Goal: Task Accomplishment & Management: Complete application form

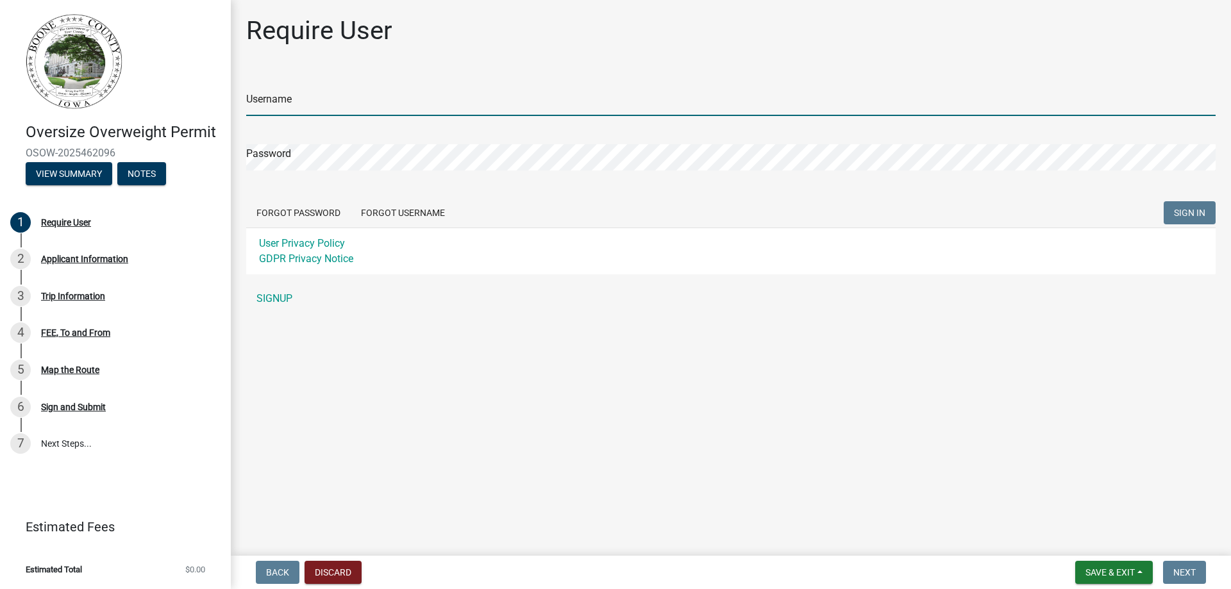
type input "Story Construction Co."
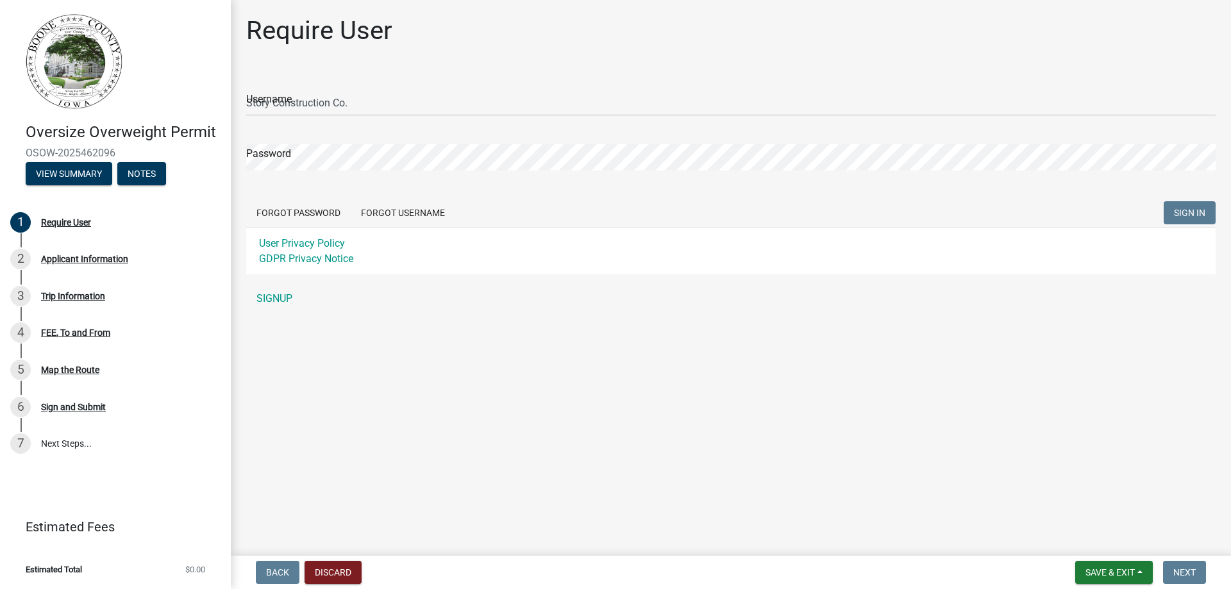
click at [1186, 216] on span "SIGN IN" at bounding box center [1189, 213] width 31 height 10
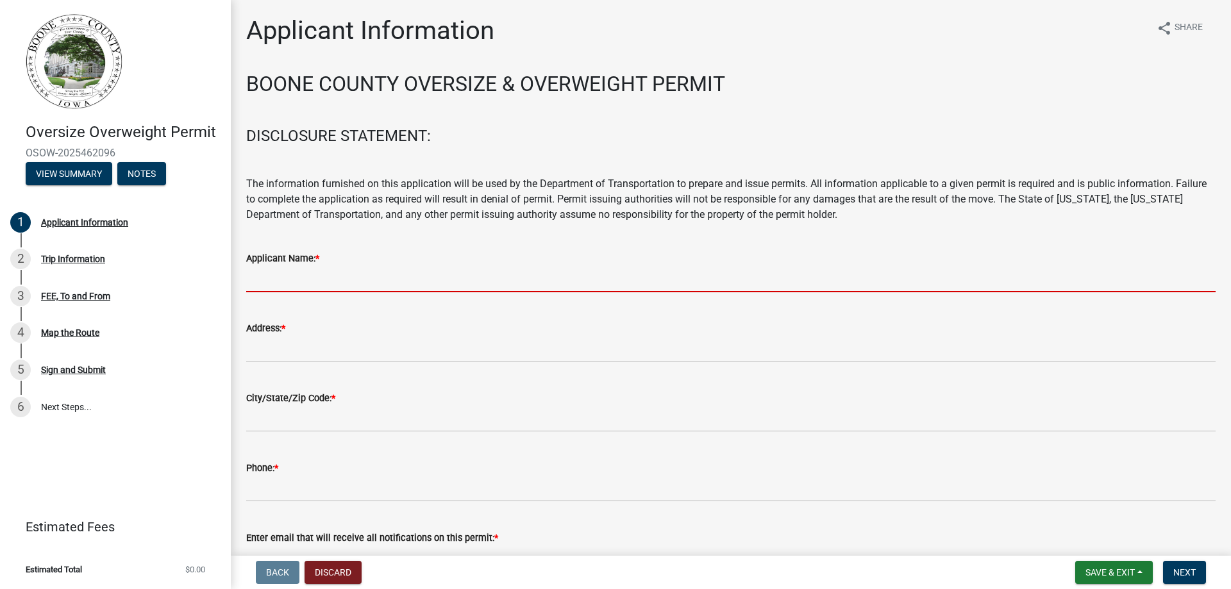
click at [301, 273] on input "Applicant Name: *" at bounding box center [731, 279] width 970 height 26
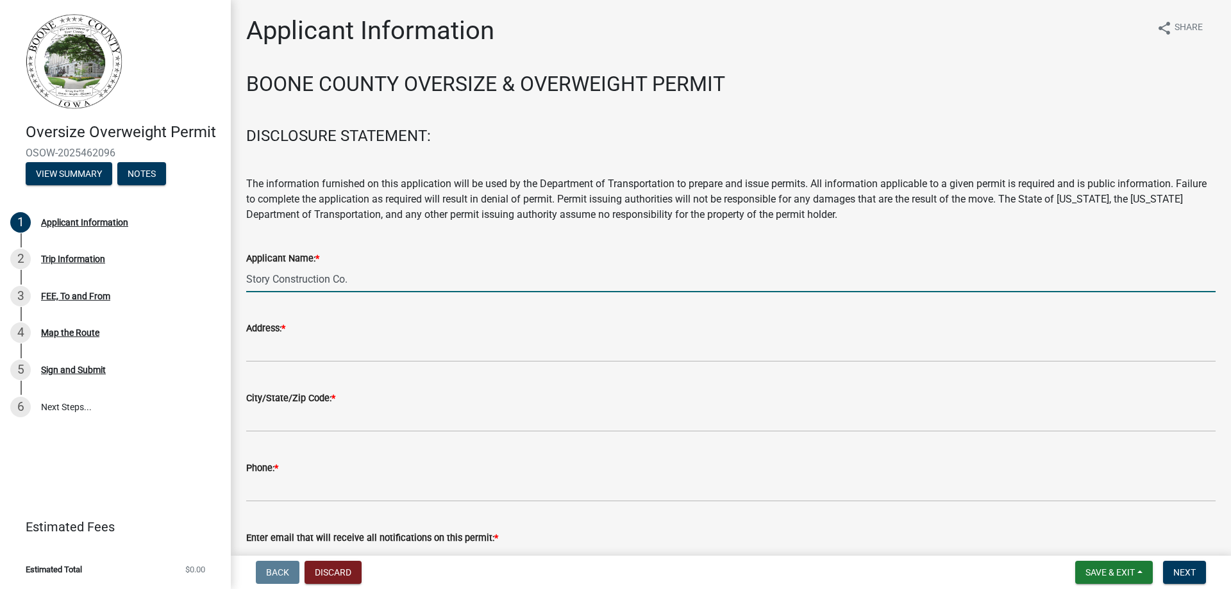
type input "Story Construction Co."
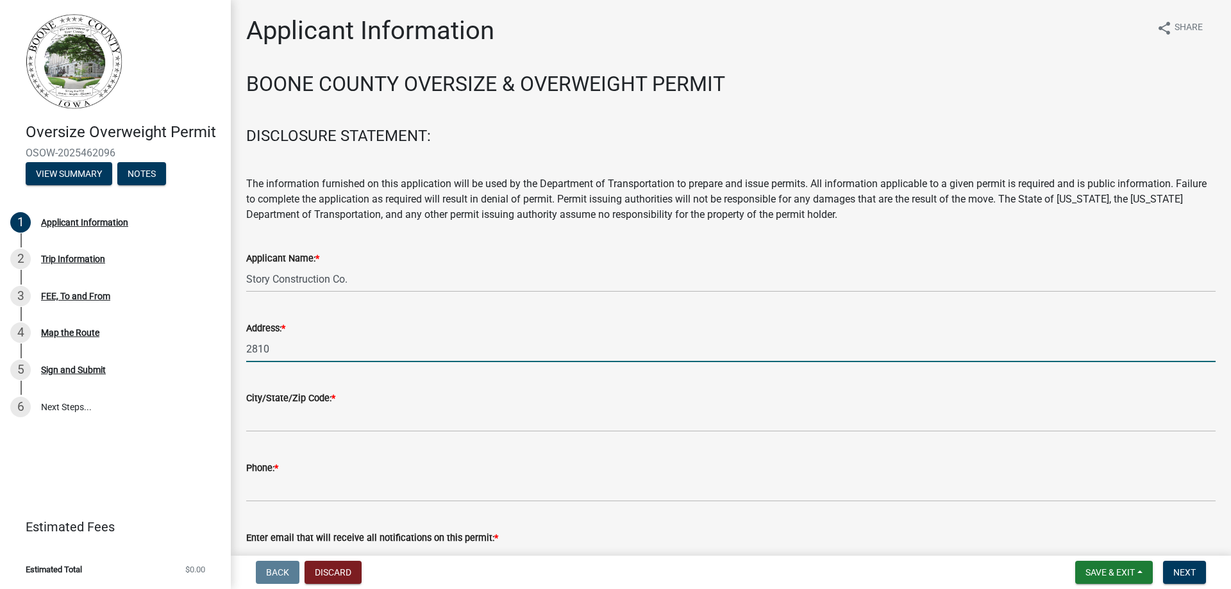
type input "[STREET_ADDRESS]"
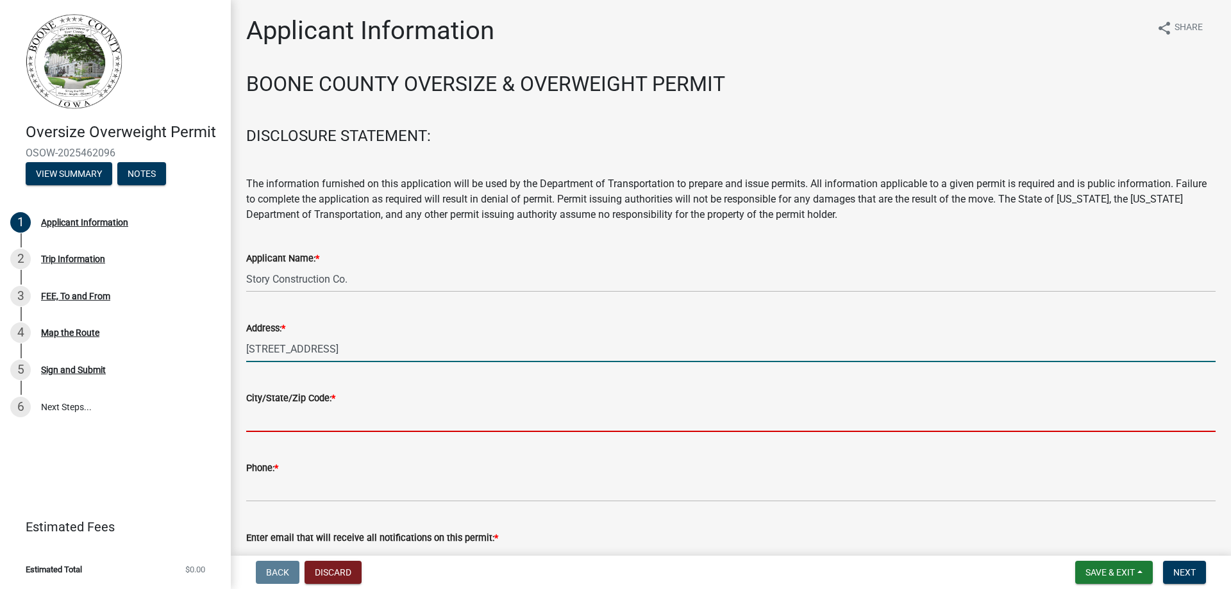
type input "[PERSON_NAME]"
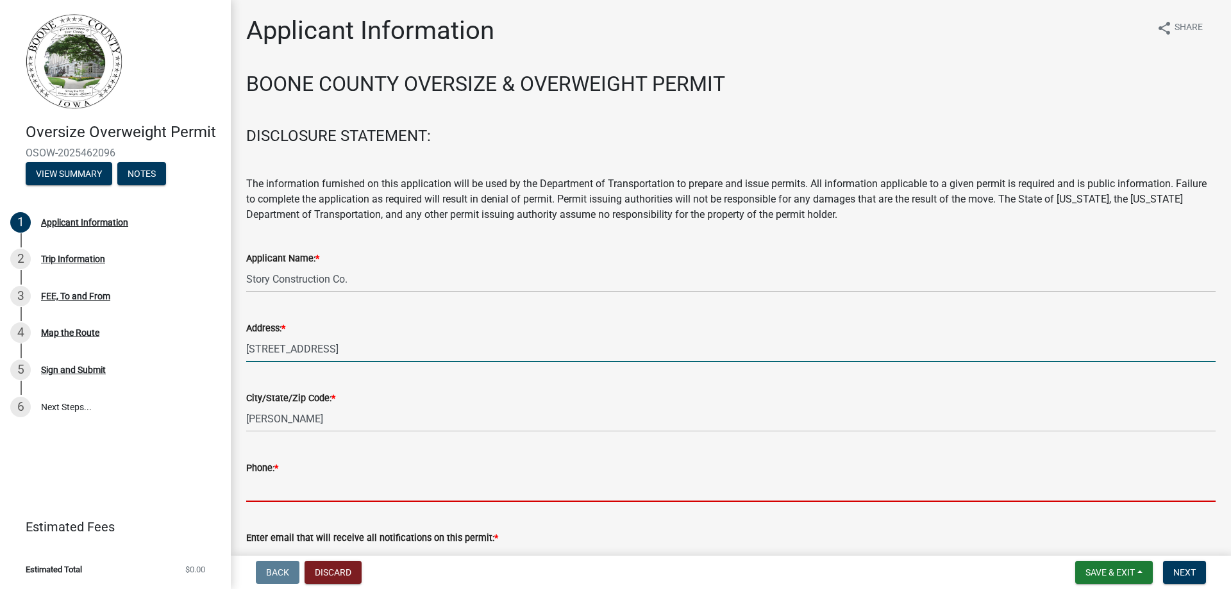
type input "5158172687"
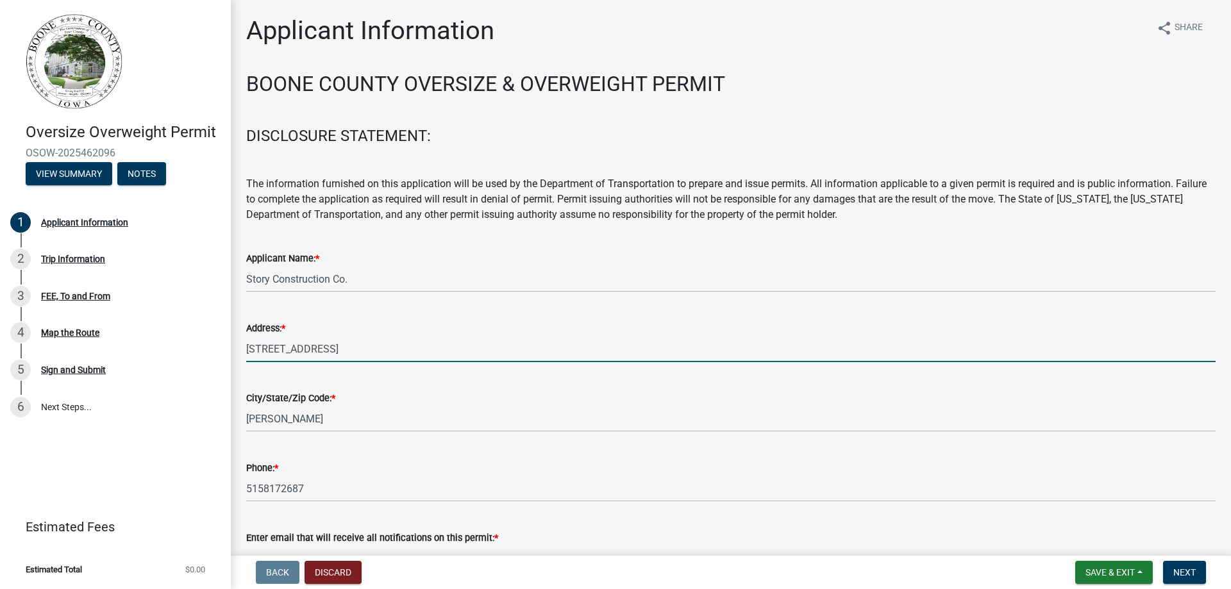
type input "[PERSON_NAME][EMAIL_ADDRESS][PERSON_NAME][DOMAIN_NAME]"
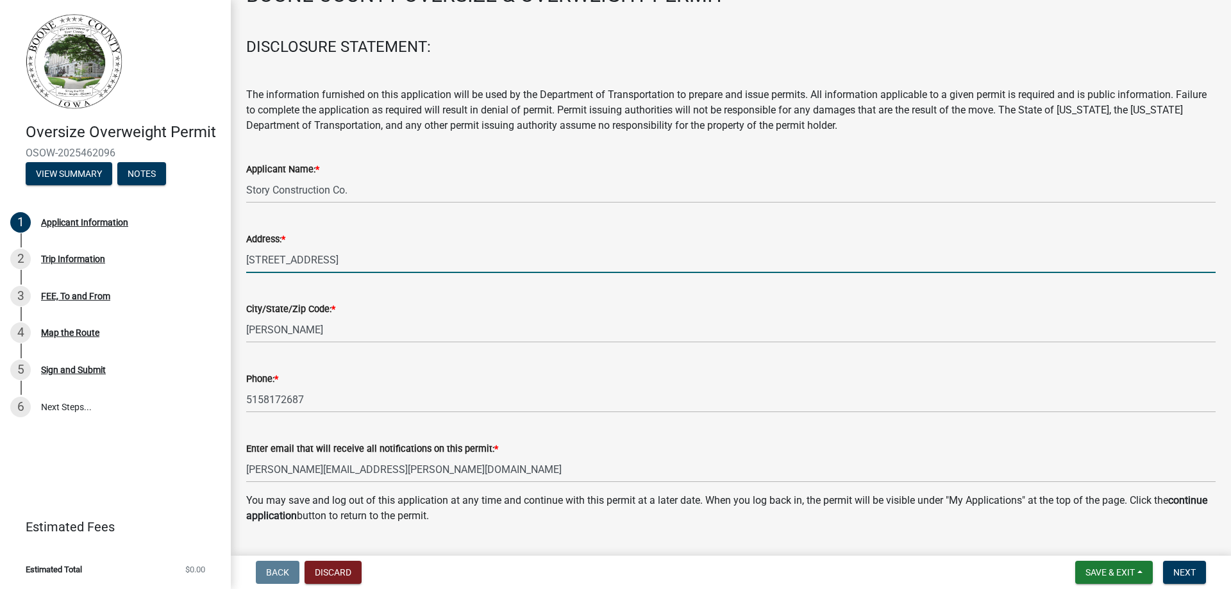
scroll to position [122, 0]
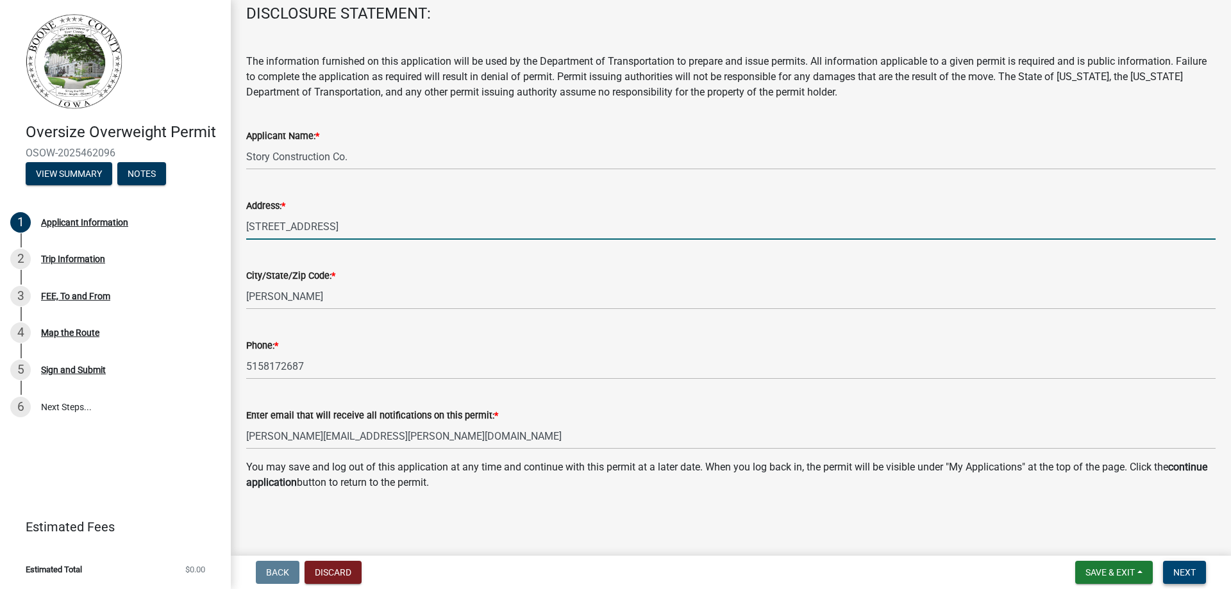
click at [1183, 575] on span "Next" at bounding box center [1184, 573] width 22 height 10
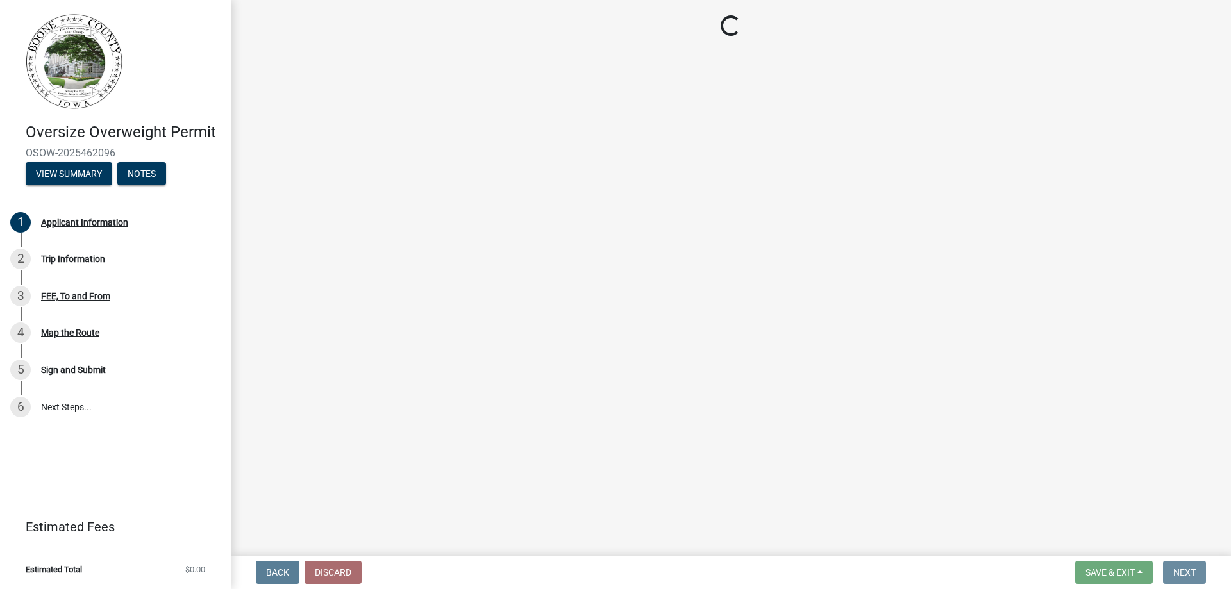
scroll to position [0, 0]
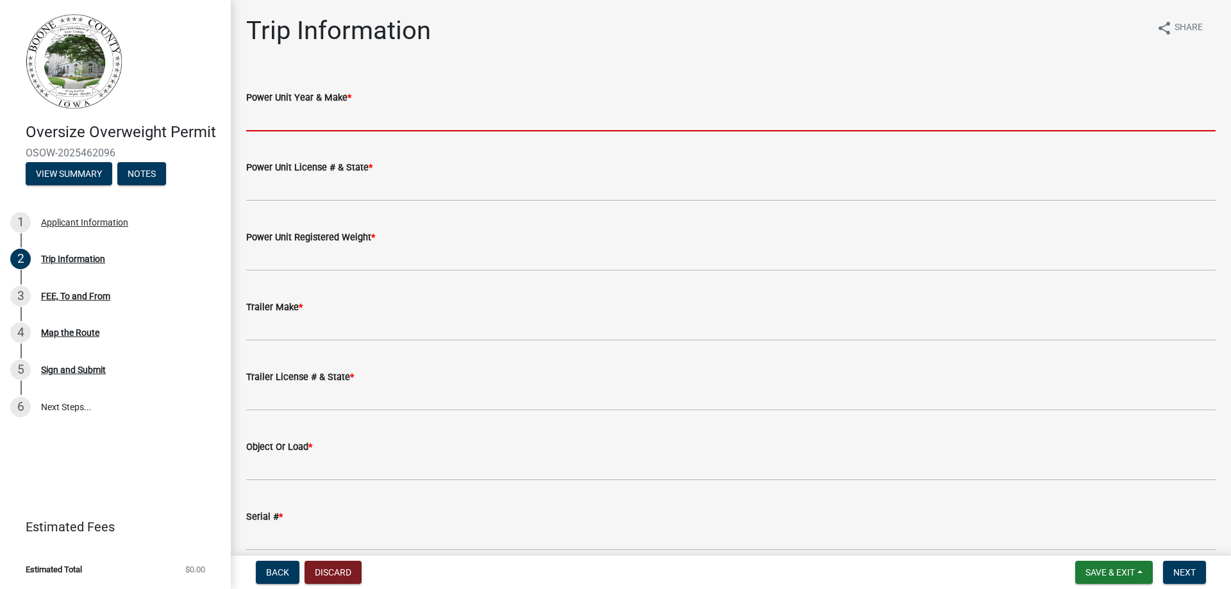
click at [302, 112] on input "Power Unit Year & Make *" at bounding box center [731, 118] width 970 height 26
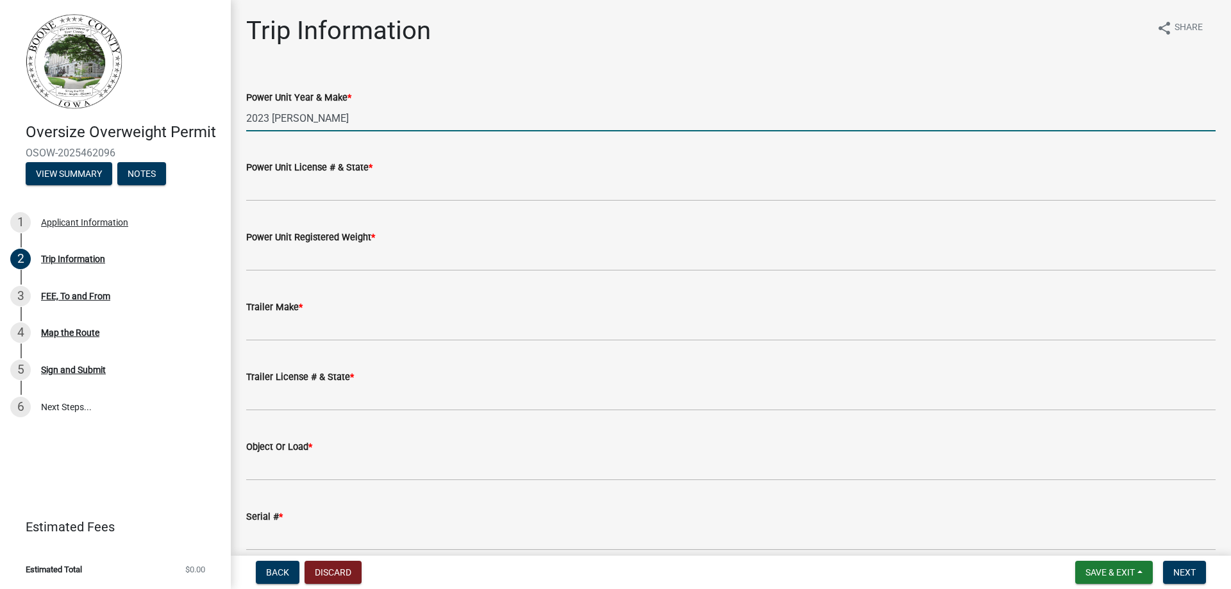
type input "2023 [PERSON_NAME]"
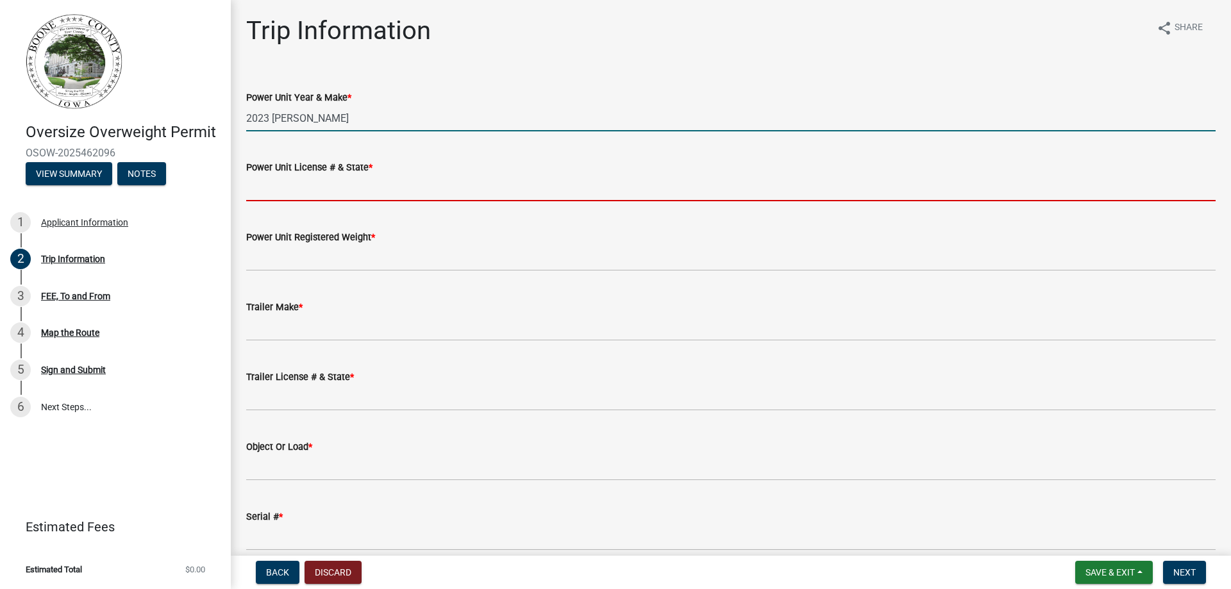
click at [317, 191] on input "Power Unit License # & State *" at bounding box center [731, 188] width 970 height 26
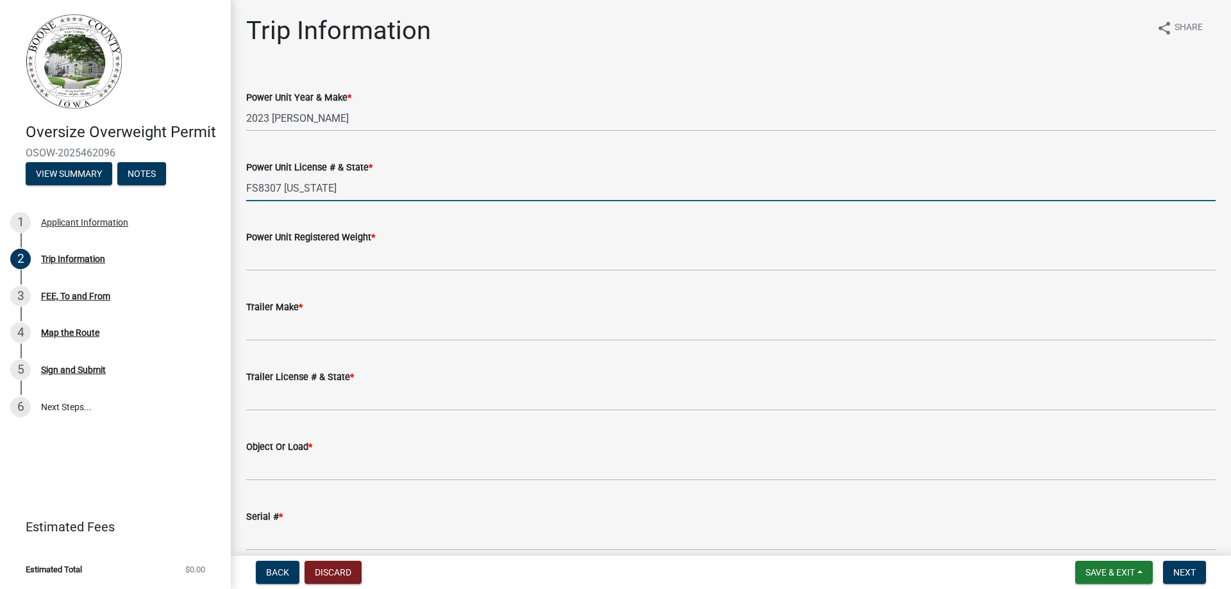
type input "FS8307 [US_STATE]"
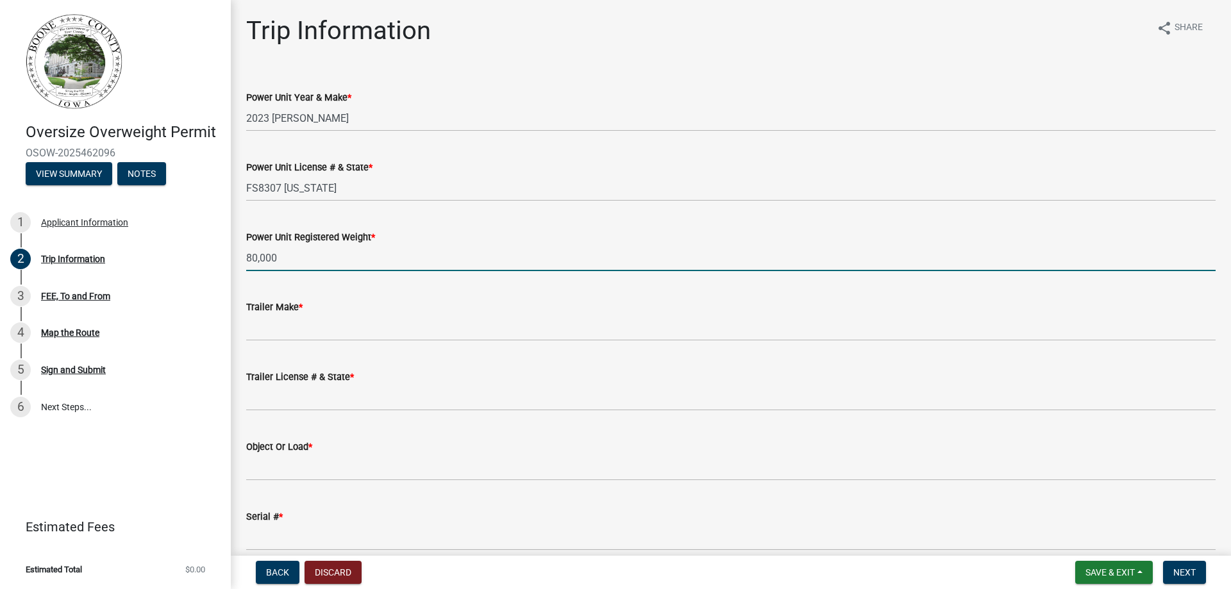
type input "80,000"
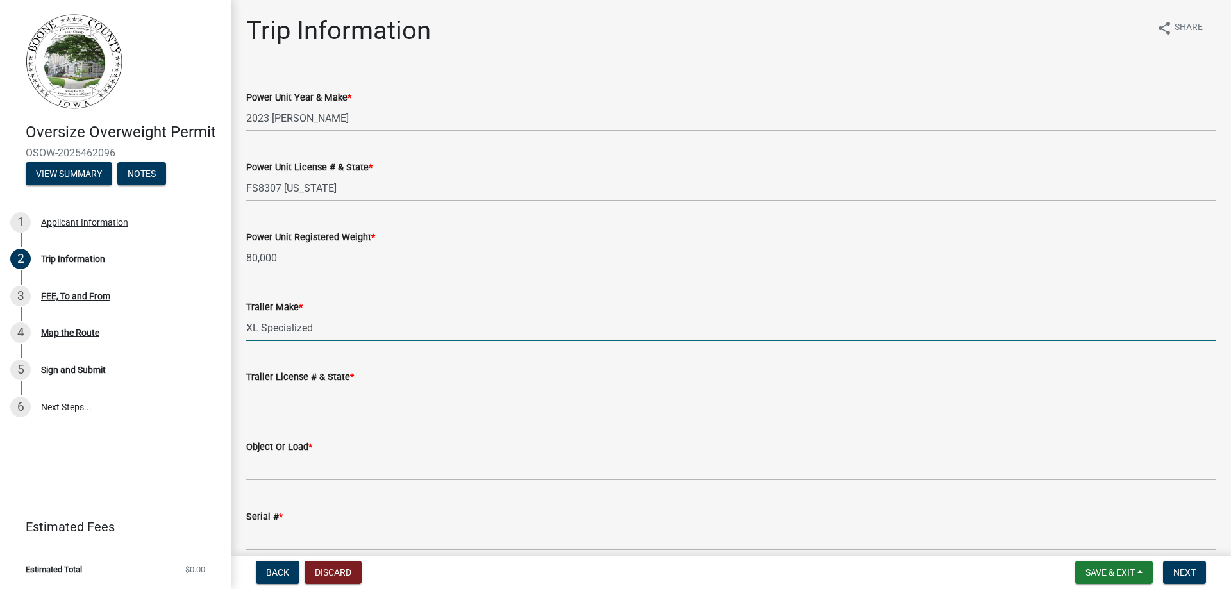
type input "XL Specialized"
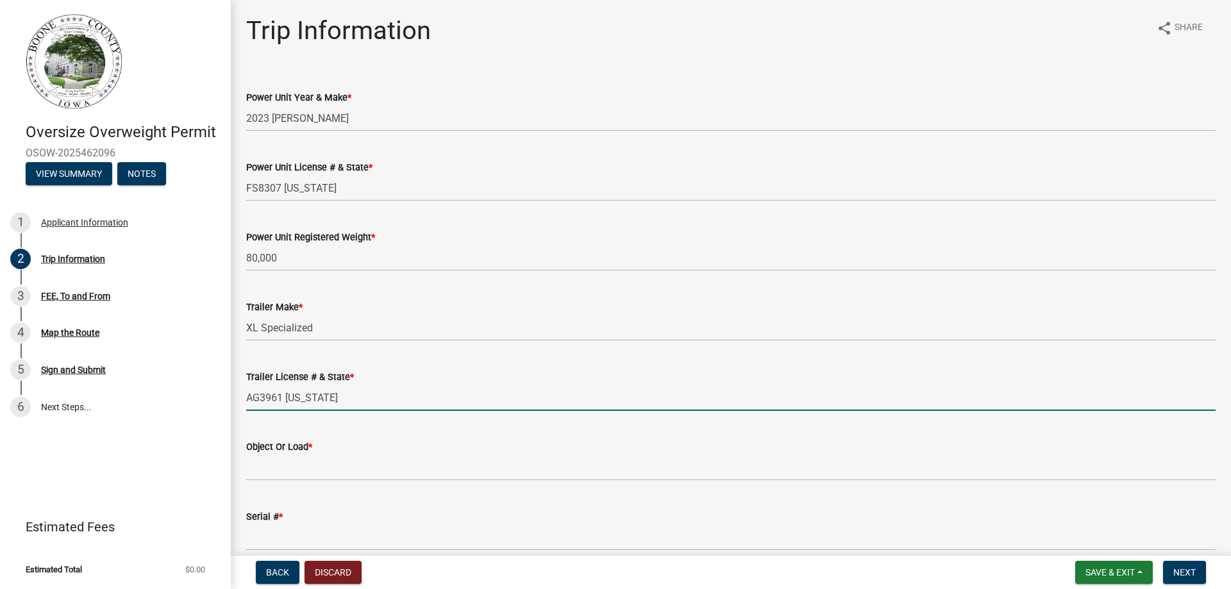
type input "AG3961 [US_STATE]"
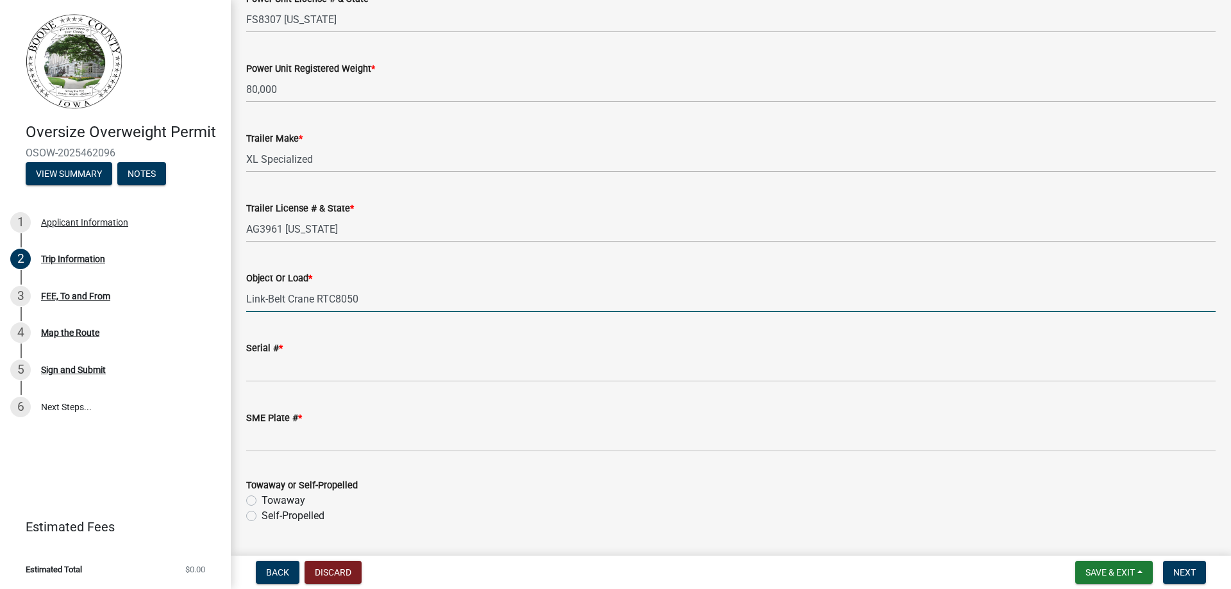
scroll to position [192, 0]
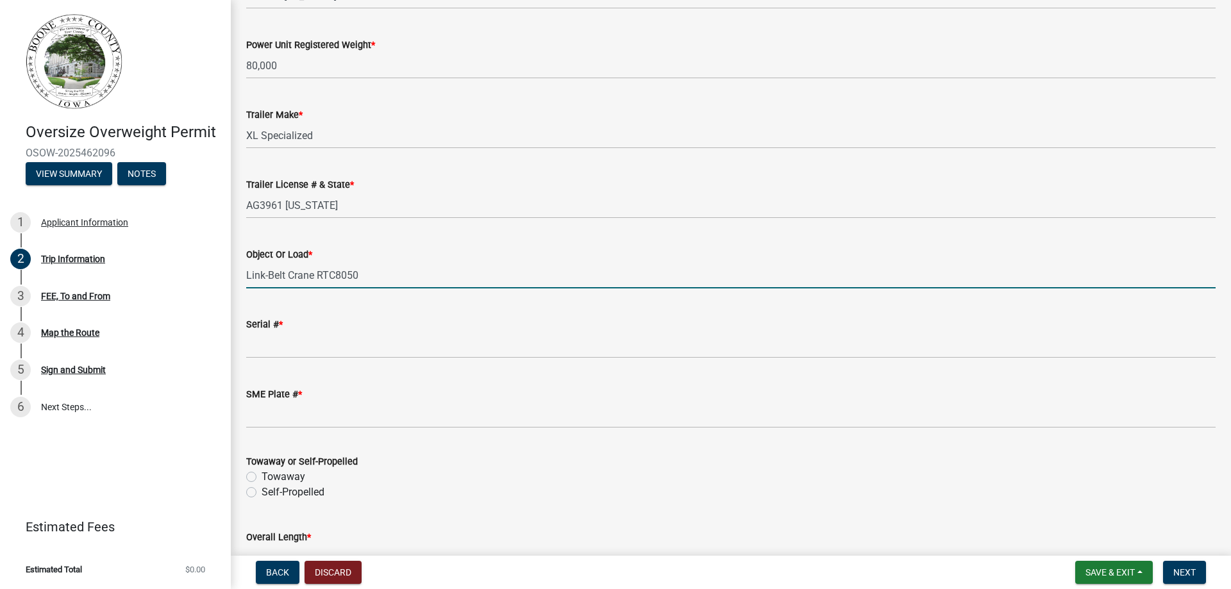
type input "Link-Belt Crane RTC8050"
click at [262, 475] on label "Towaway" at bounding box center [284, 476] width 44 height 15
click at [262, 475] on input "Towaway" at bounding box center [266, 473] width 8 height 8
radio input "true"
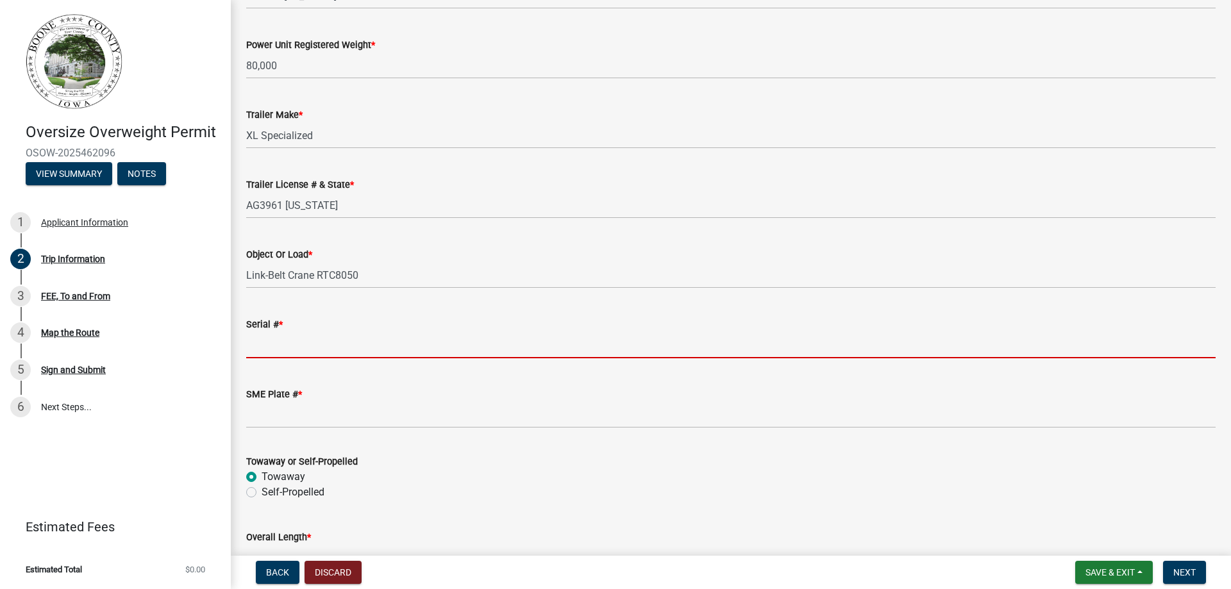
click at [285, 349] on input "Serial # *" at bounding box center [731, 345] width 970 height 26
click at [272, 347] on input "Serial # *" at bounding box center [731, 345] width 970 height 26
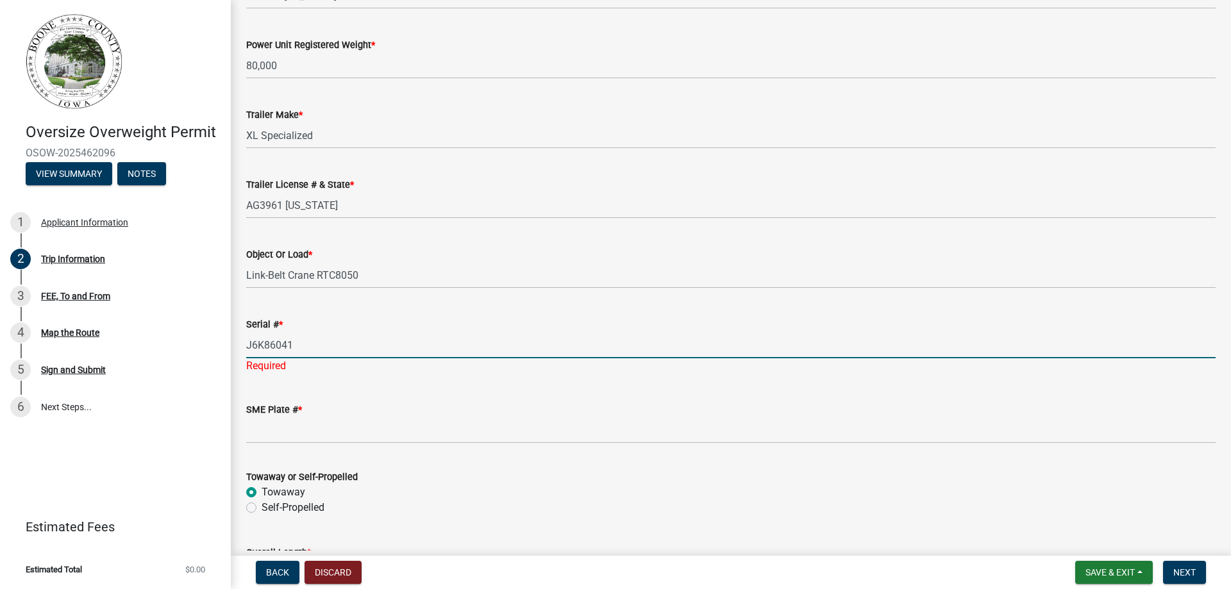
type input "J6K86041"
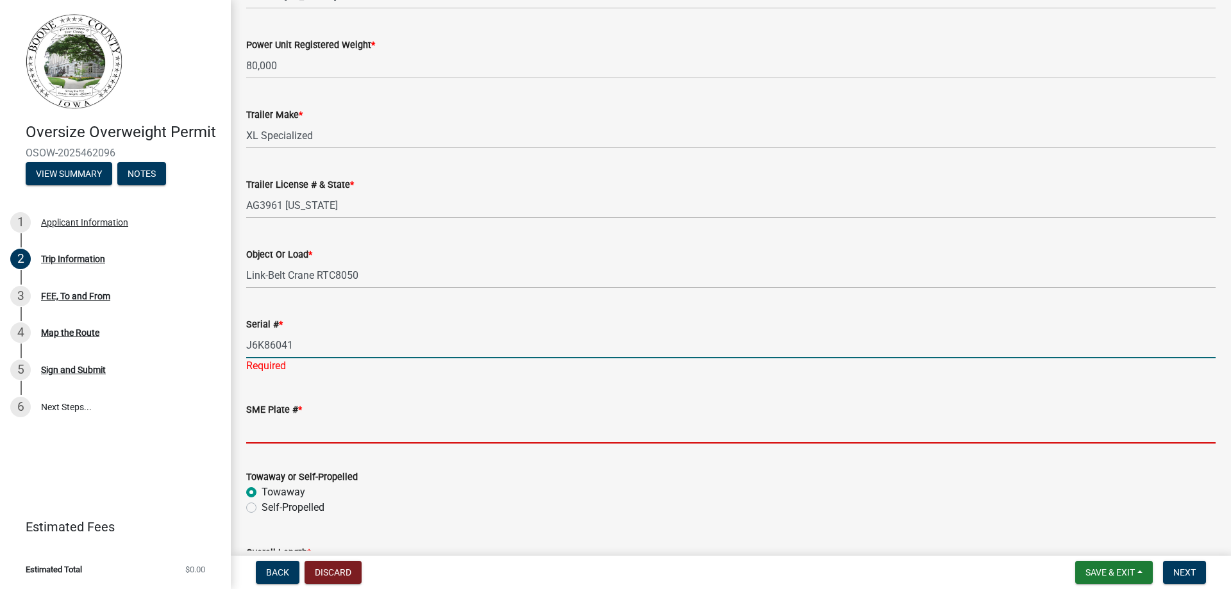
click at [295, 429] on wm-data-entity-input "SME Plate # *" at bounding box center [731, 419] width 970 height 70
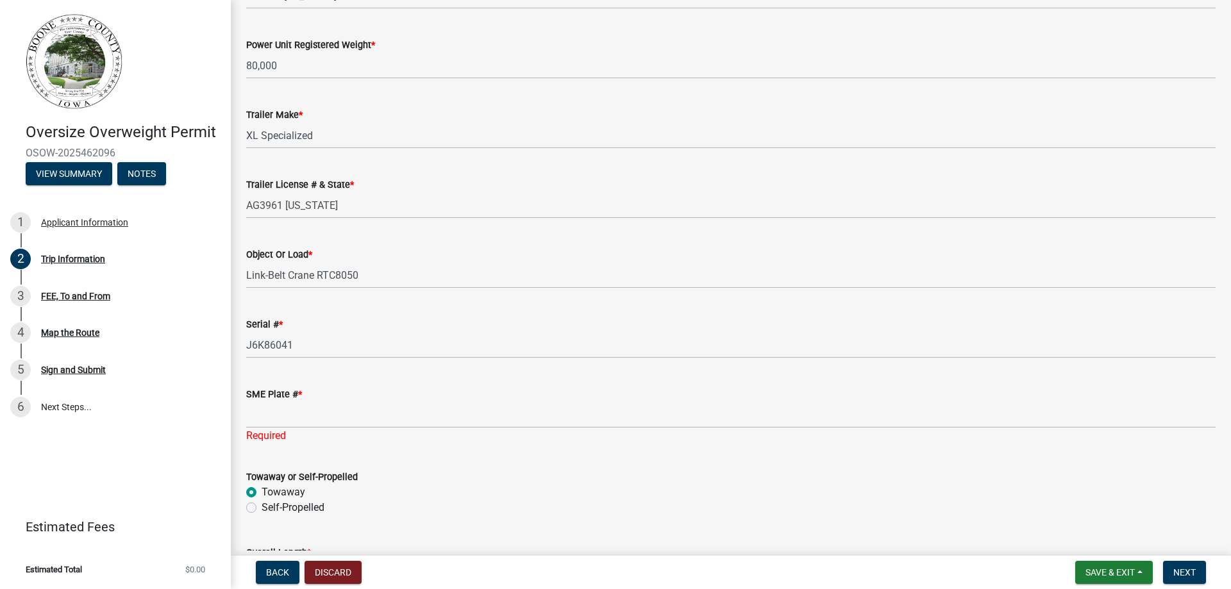
click at [478, 465] on form "Towaway or Self-Propelled Towaway Self-Propelled" at bounding box center [731, 485] width 970 height 62
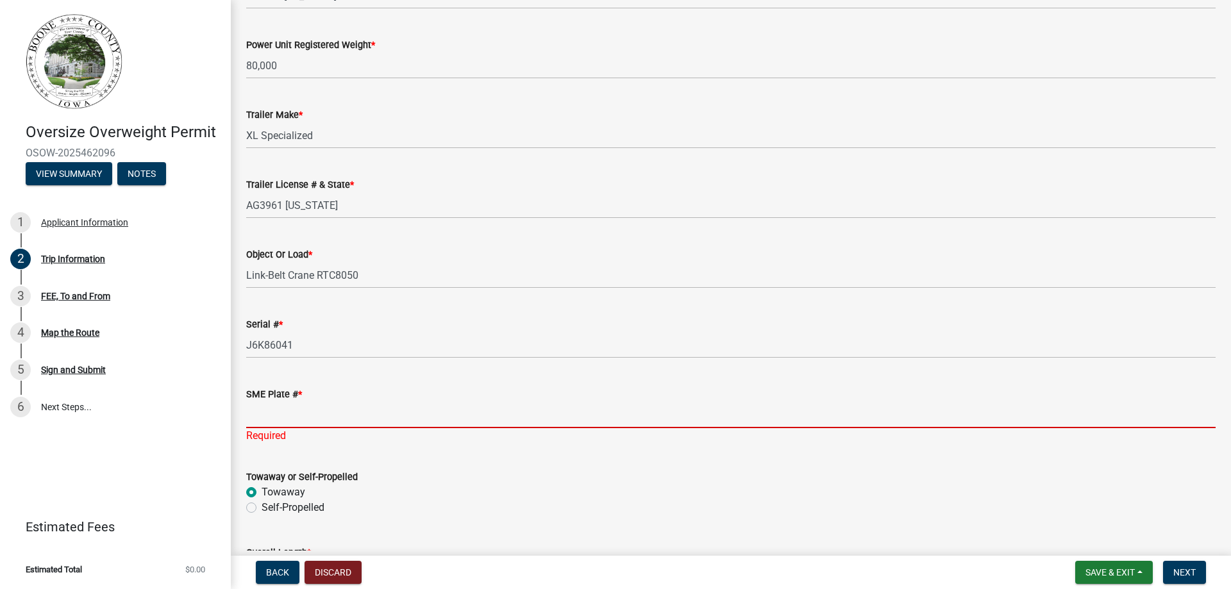
click at [258, 421] on input "SME Plate # *" at bounding box center [731, 415] width 970 height 26
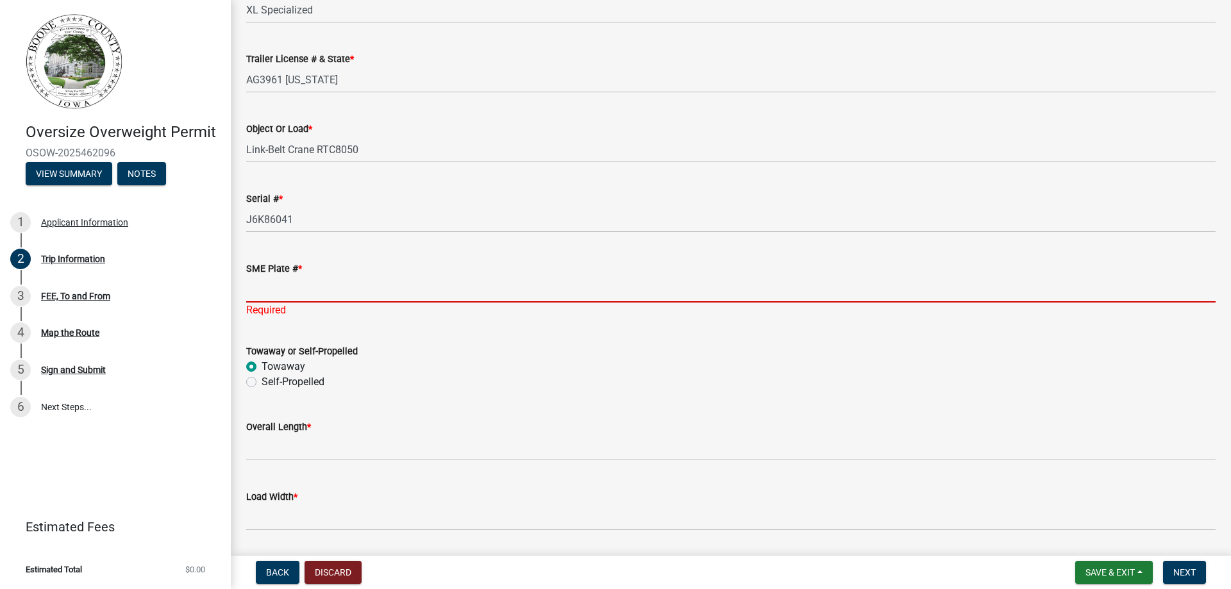
scroll to position [321, 0]
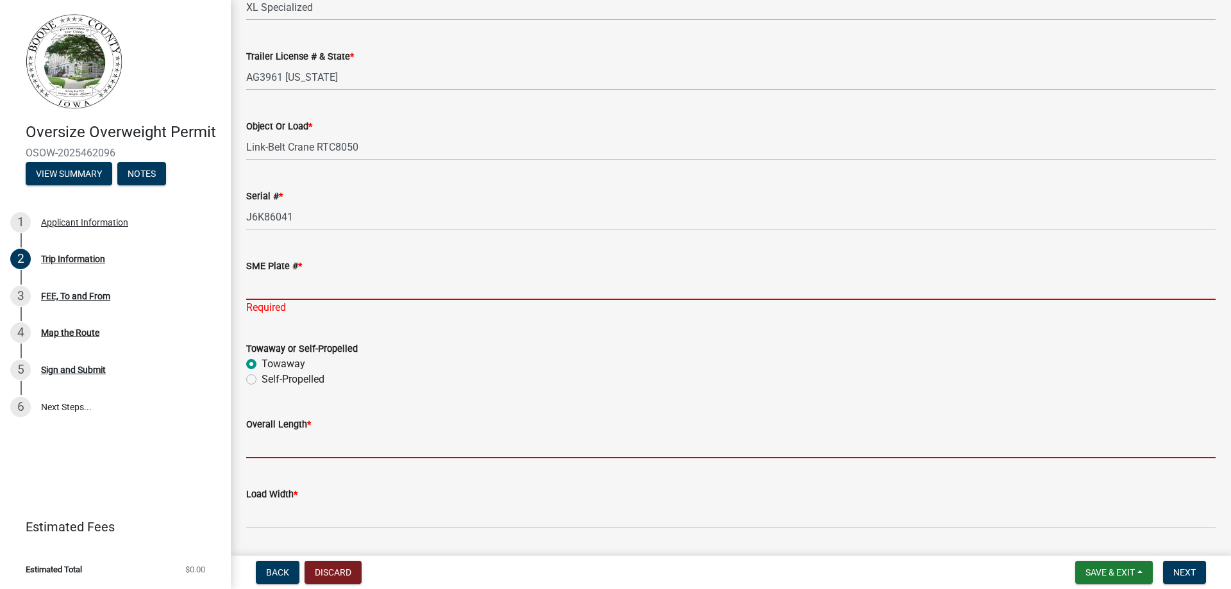
click at [287, 440] on input "Overall Length *" at bounding box center [731, 445] width 970 height 26
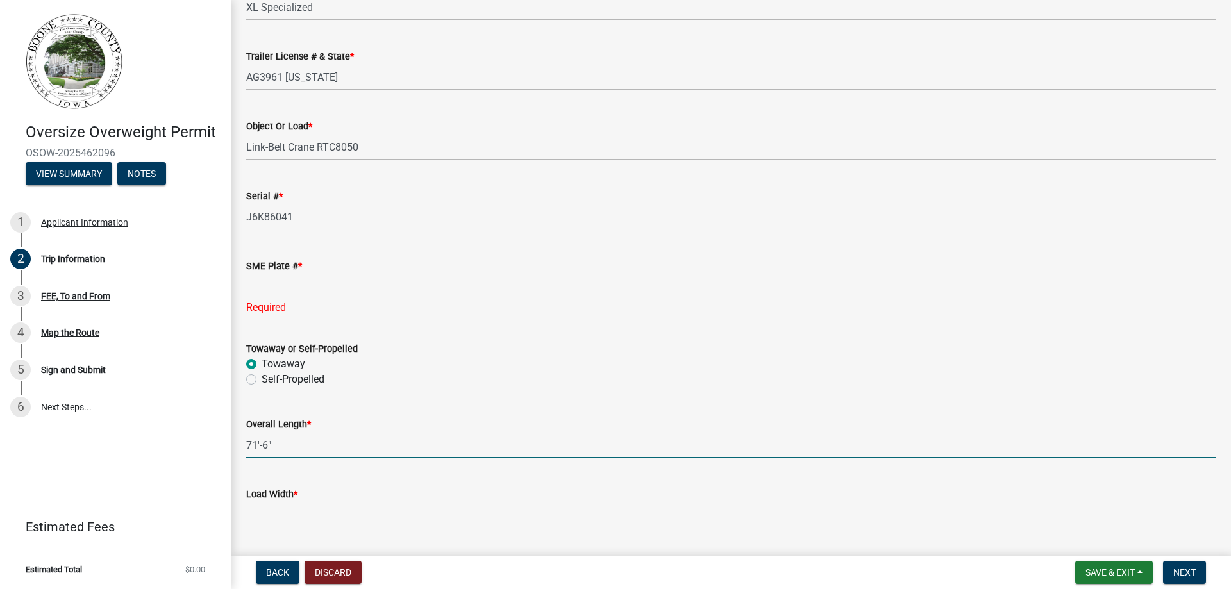
type input "71'-6""
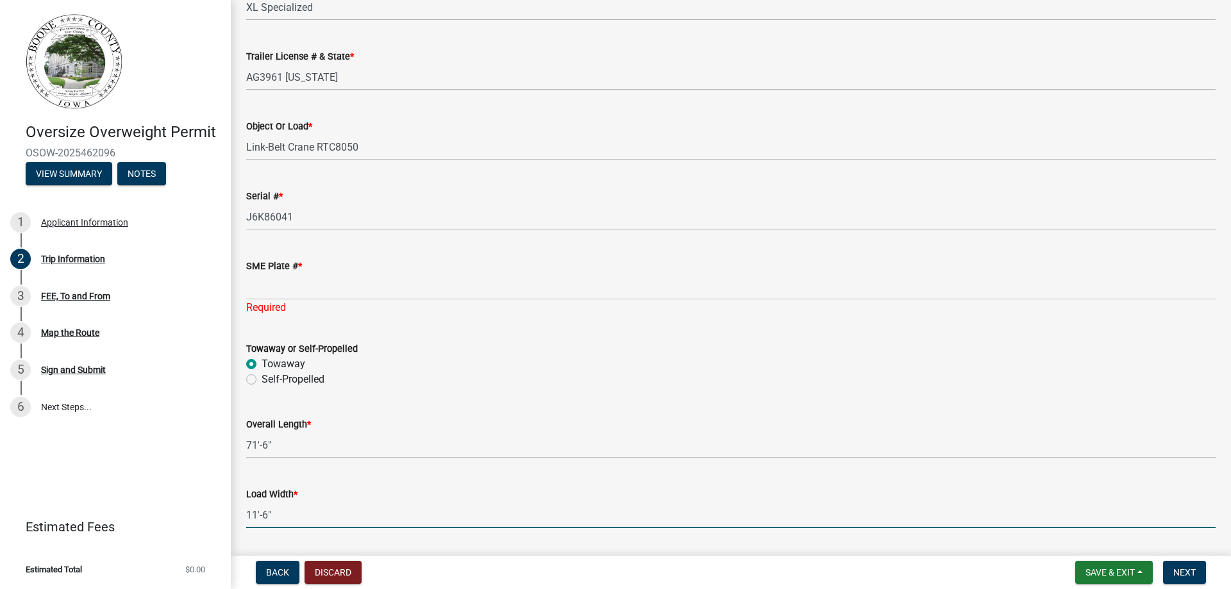
type input "11'-6""
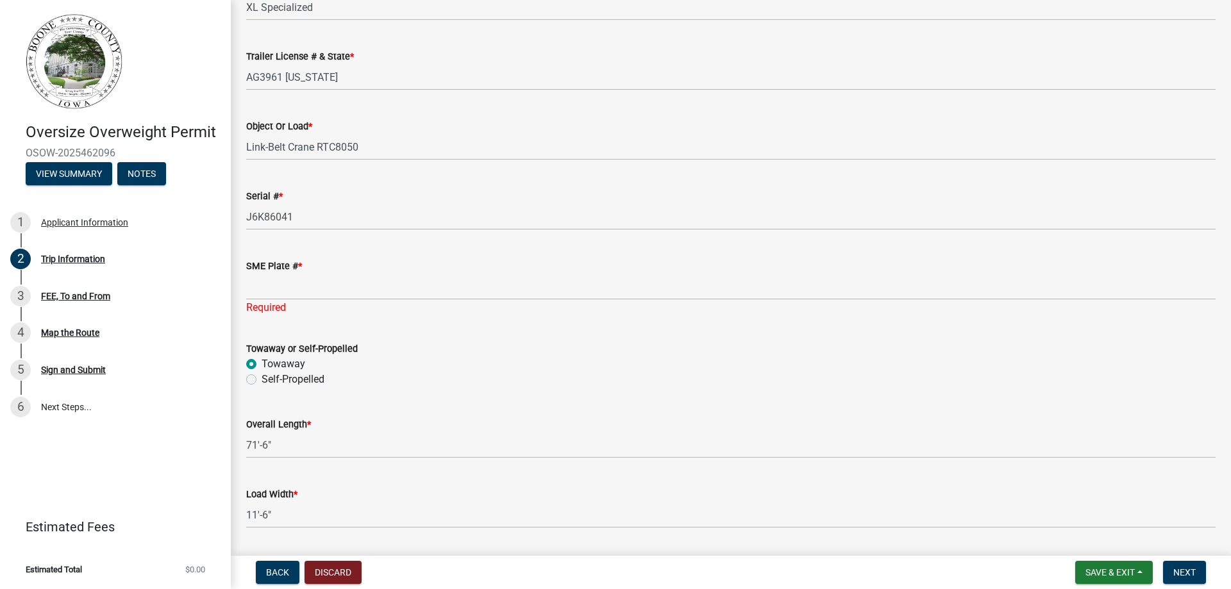
scroll to position [630, 0]
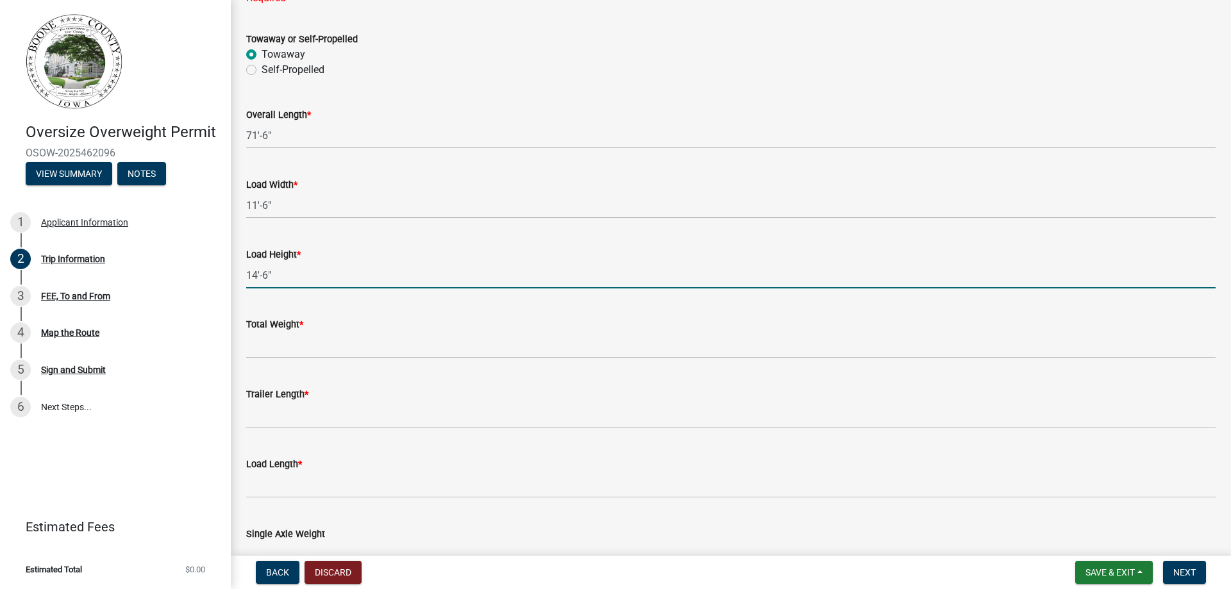
type input "14'-6""
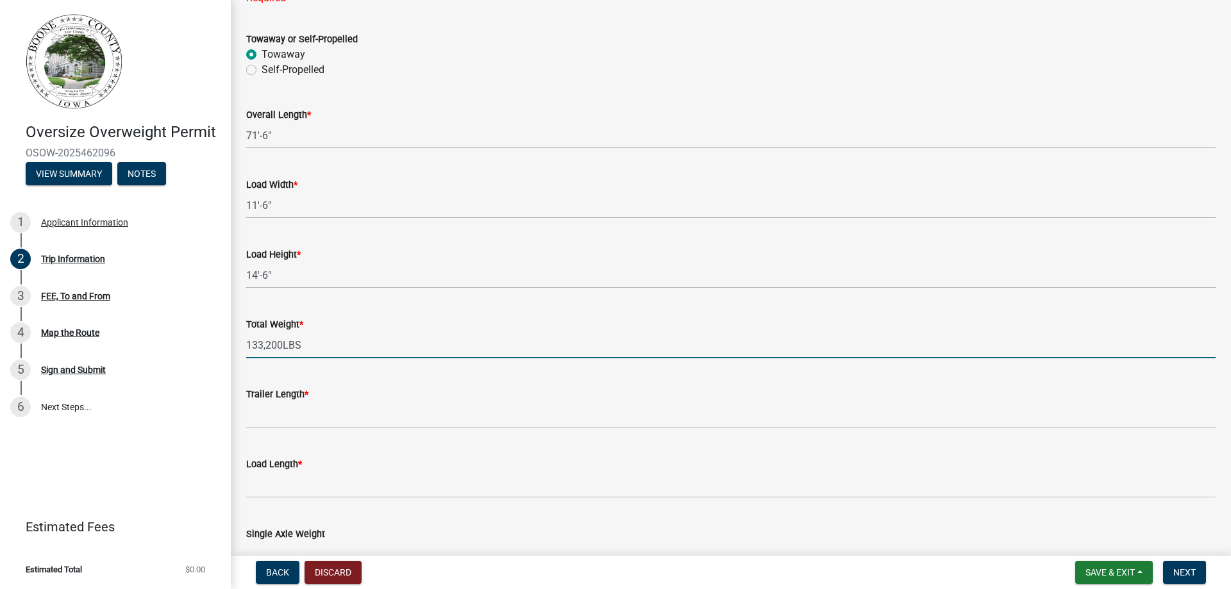
type input "133,200LBS"
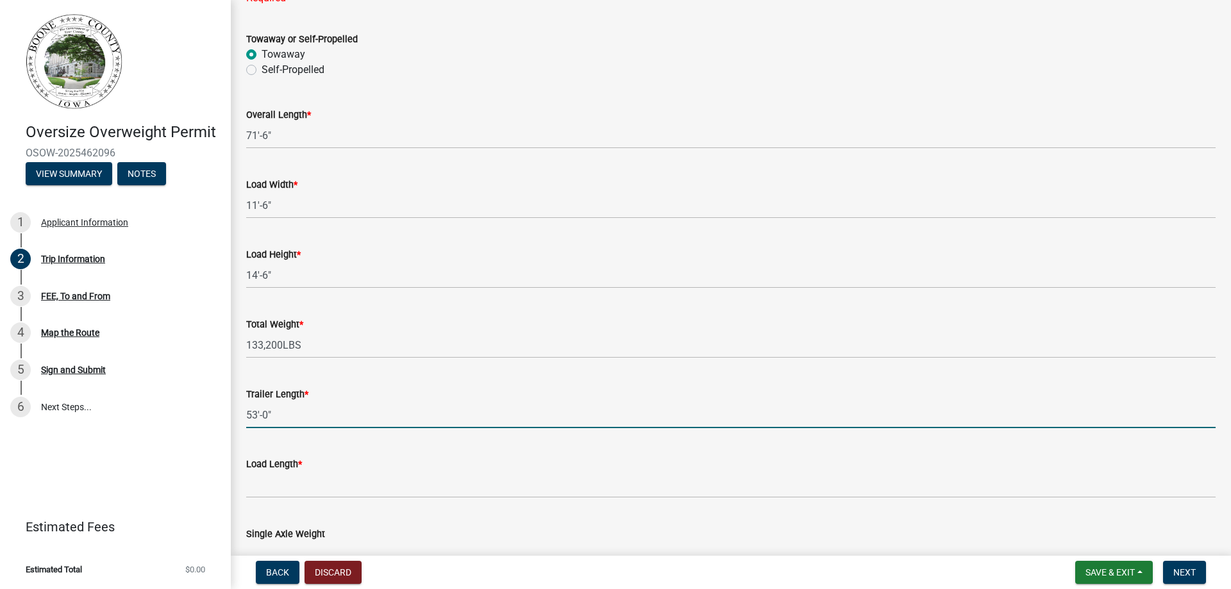
type input "53'-0""
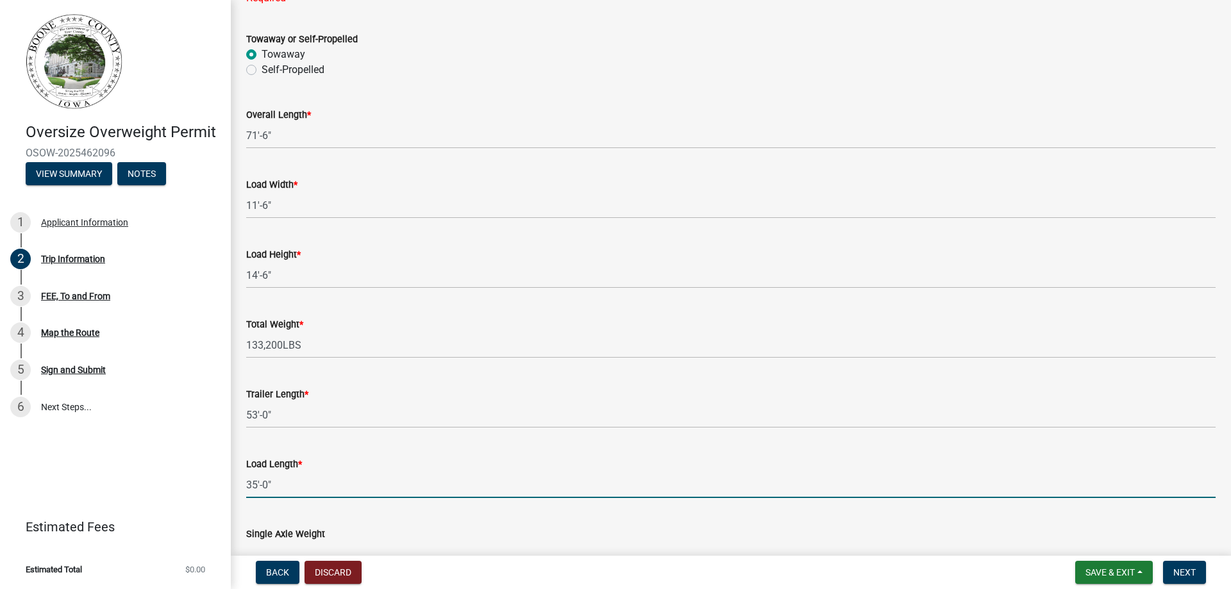
type input "35'-0""
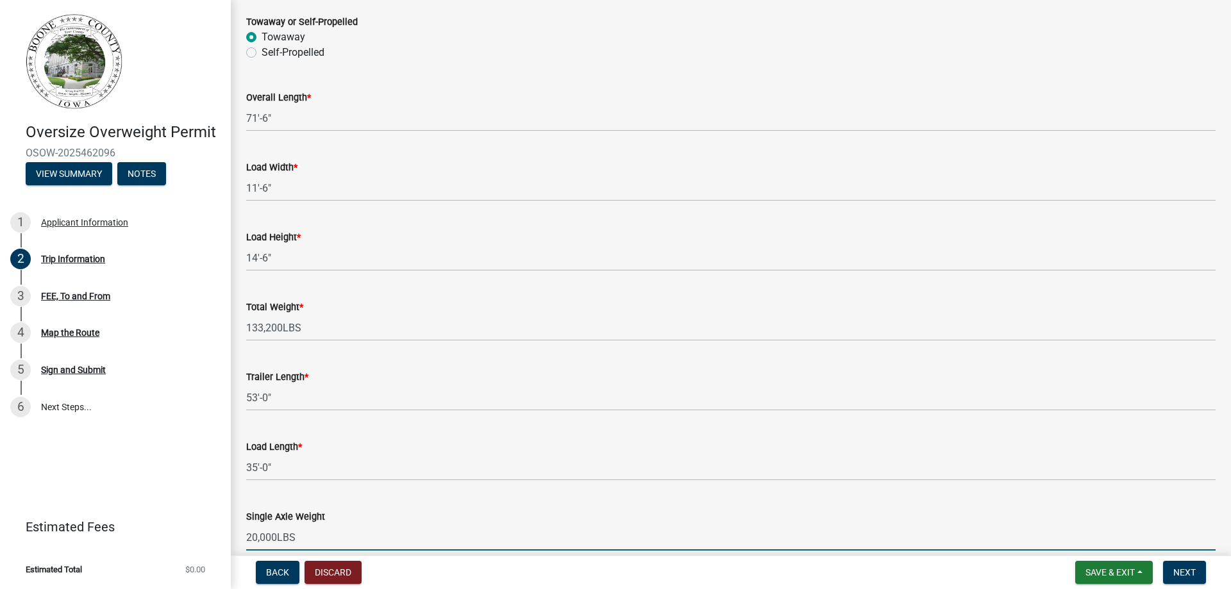
type input "20,000LBS"
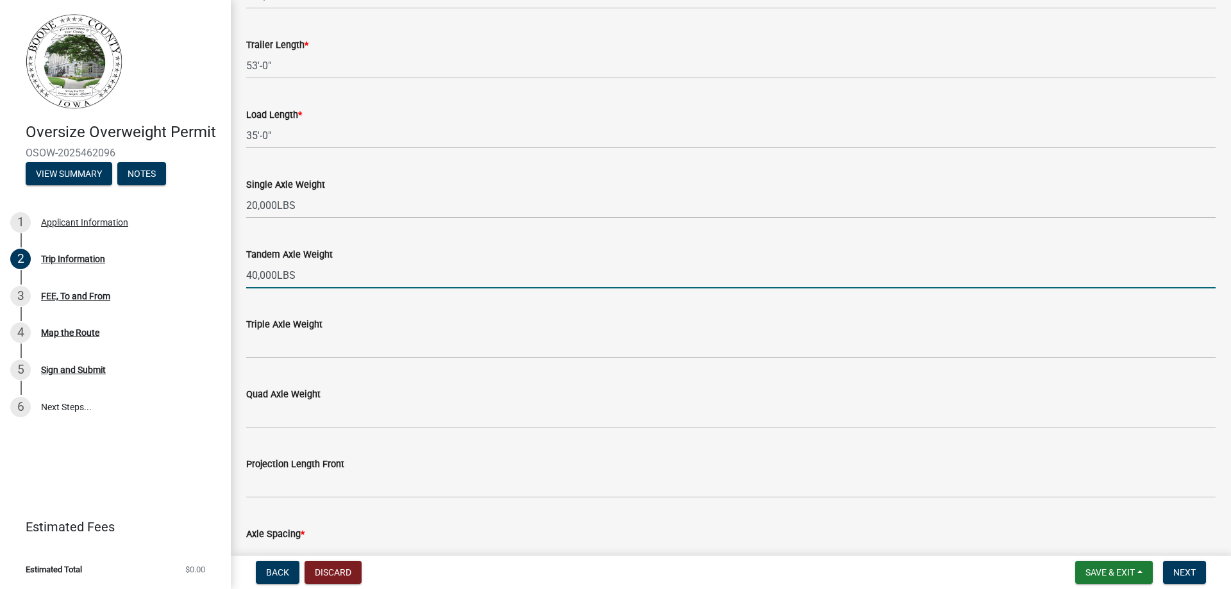
type input "40,000LBS"
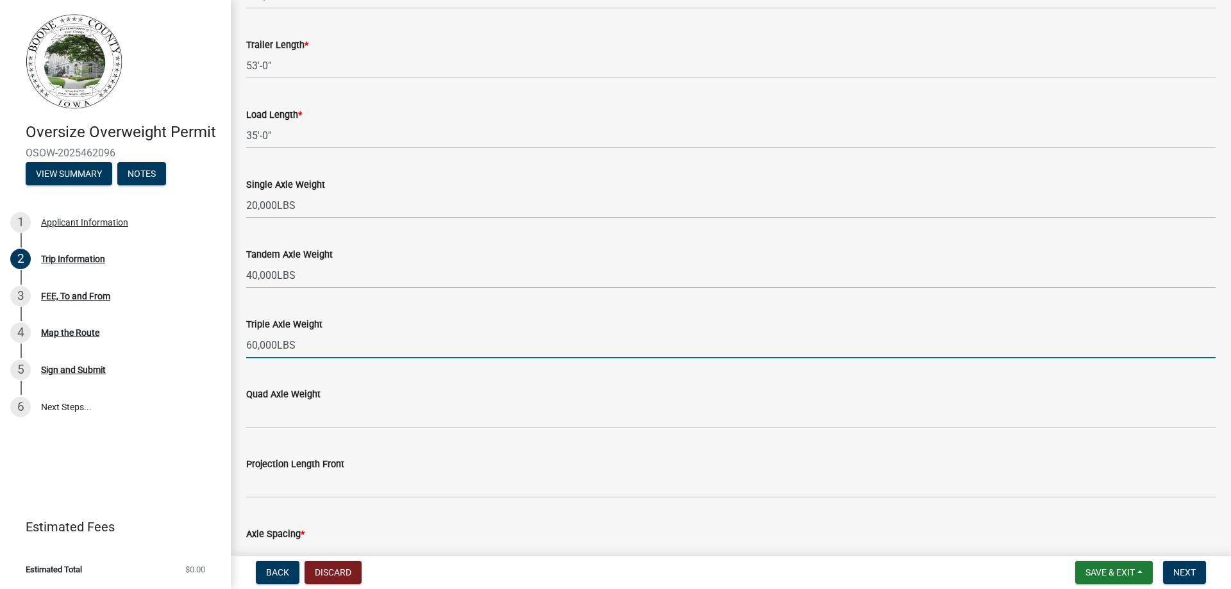
type input "60,000LBS"
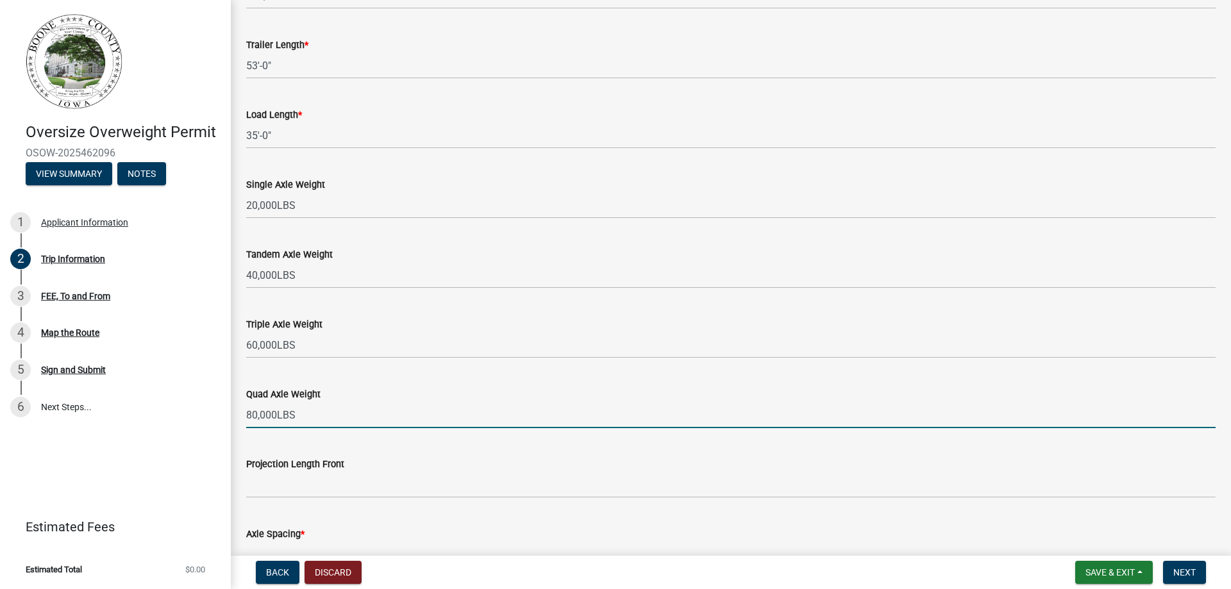
type input "80,000LBS"
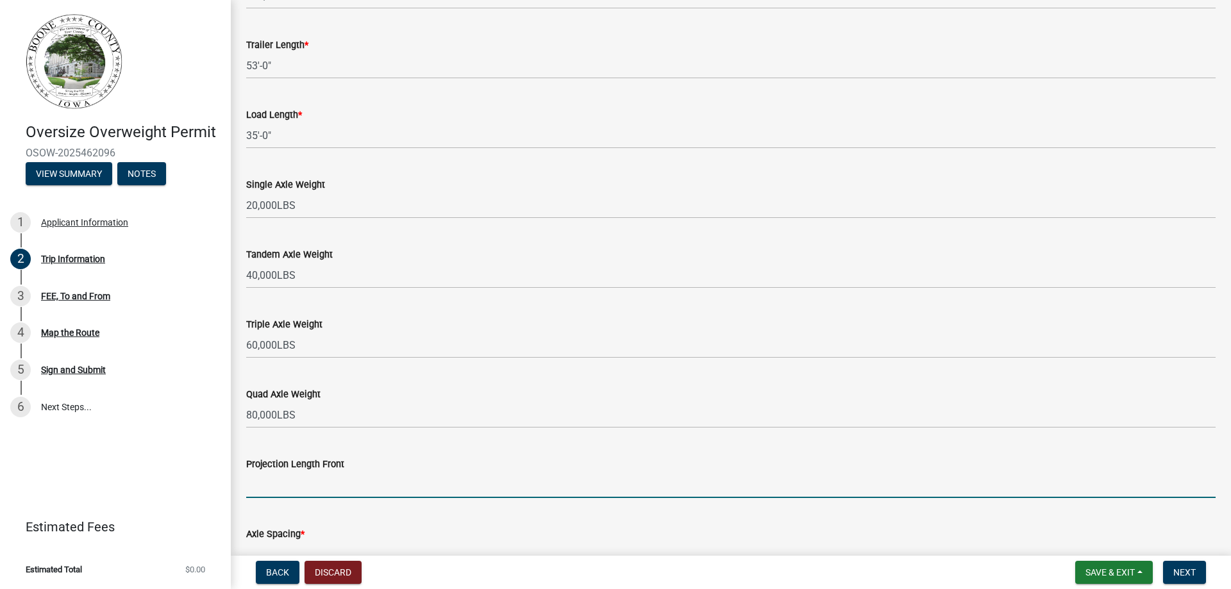
click at [342, 490] on input "Projection Length Front" at bounding box center [731, 485] width 970 height 26
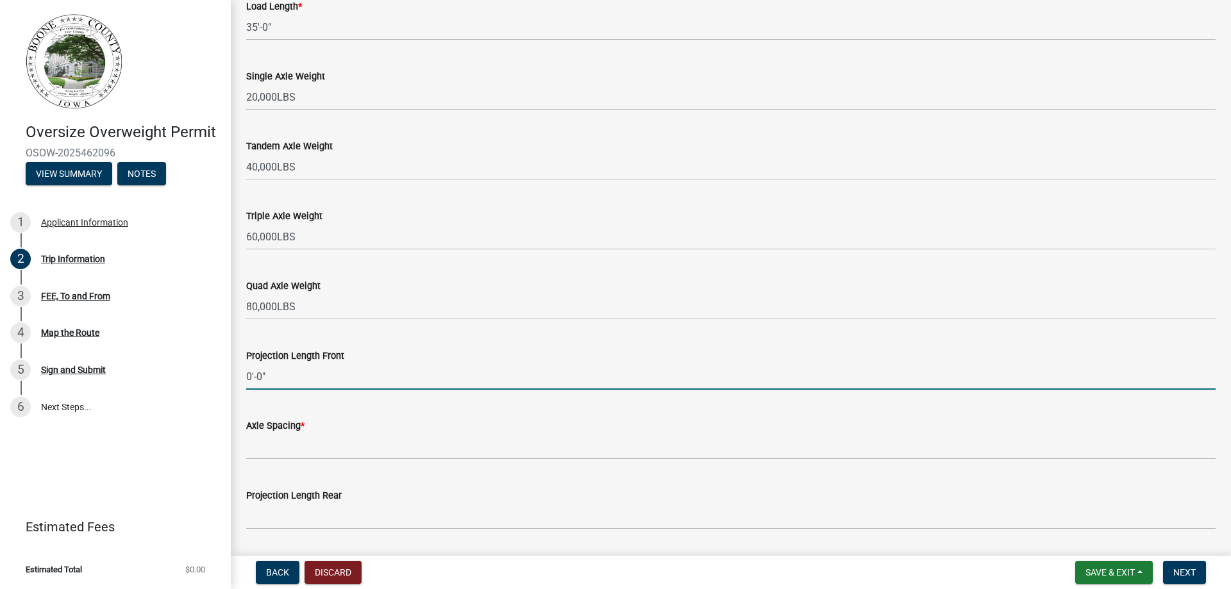
scroll to position [1108, 0]
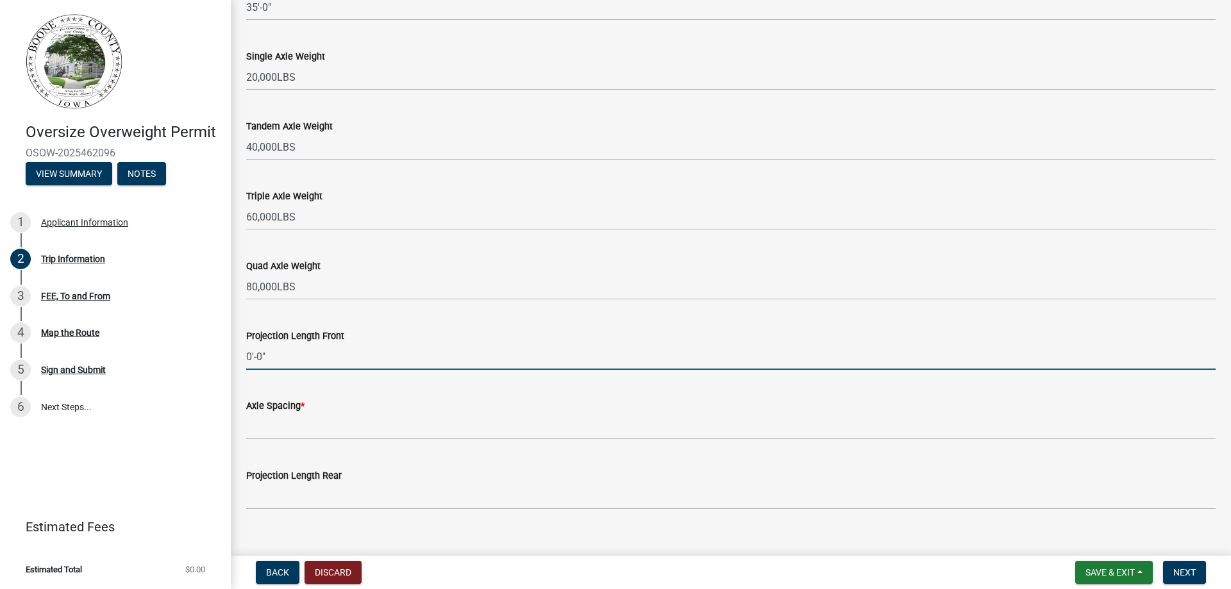
type input "0'-0""
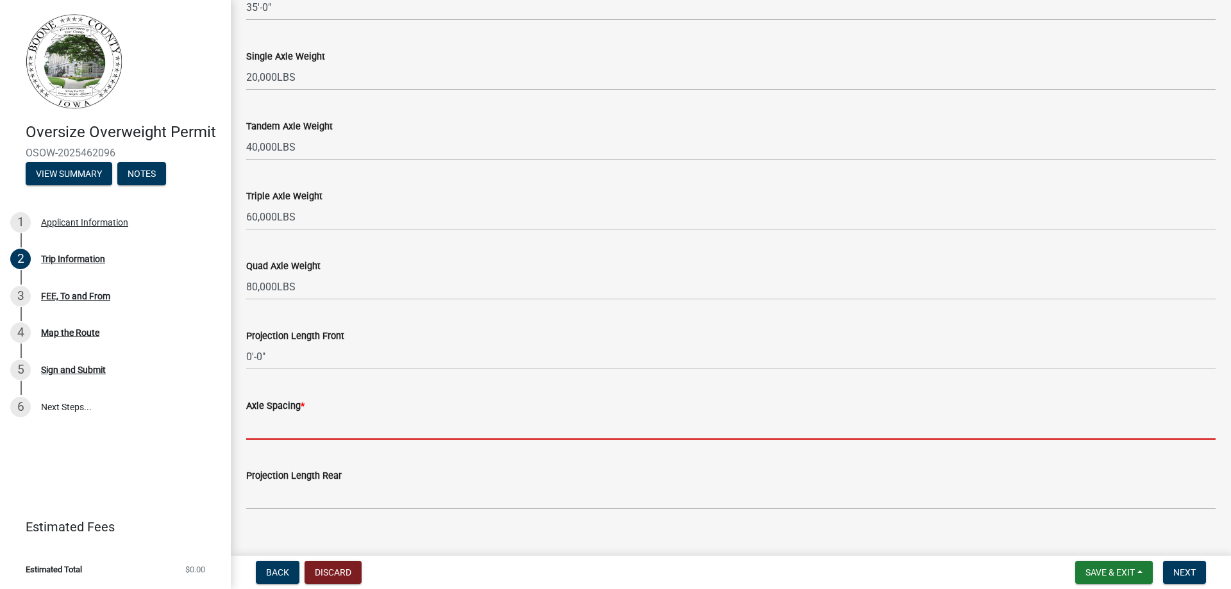
click at [276, 430] on input "Axle Spacing *" at bounding box center [731, 427] width 970 height 26
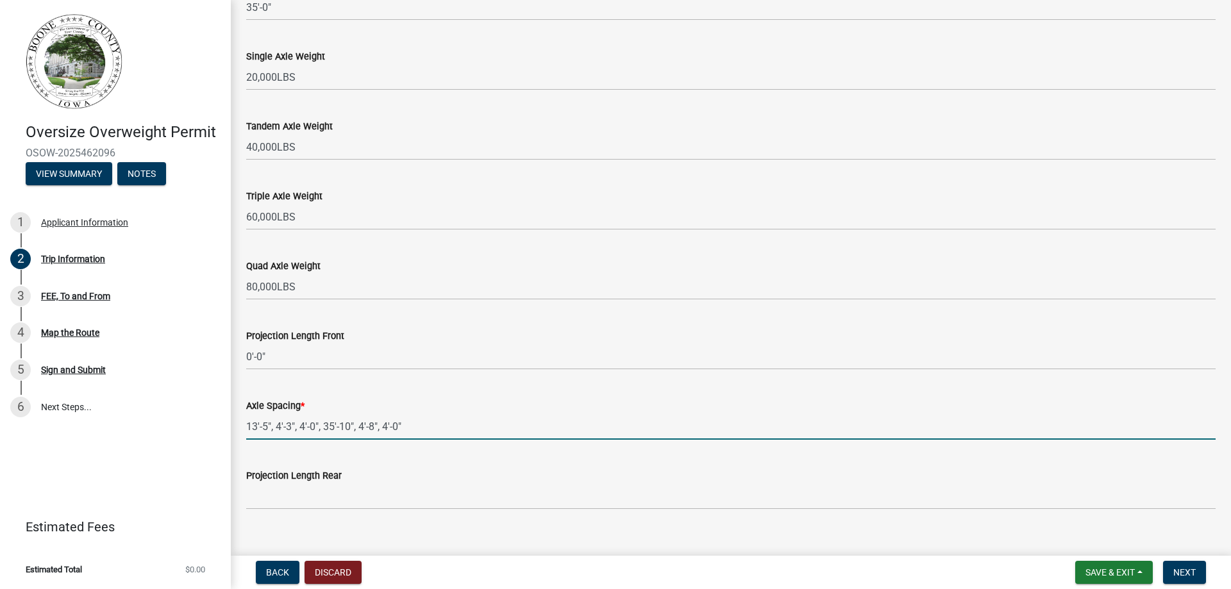
type input "13'-5", 4'-3", 4'-0", 35'-10", 4'-8", 4'-0""
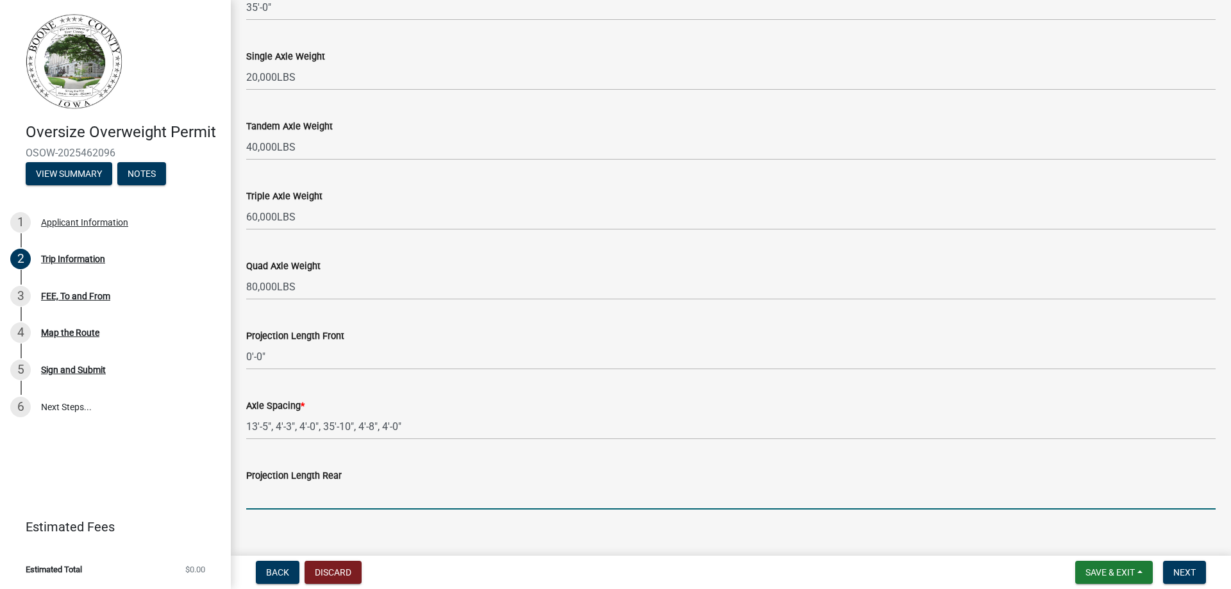
click at [285, 487] on input "Projection Length Rear" at bounding box center [731, 497] width 970 height 26
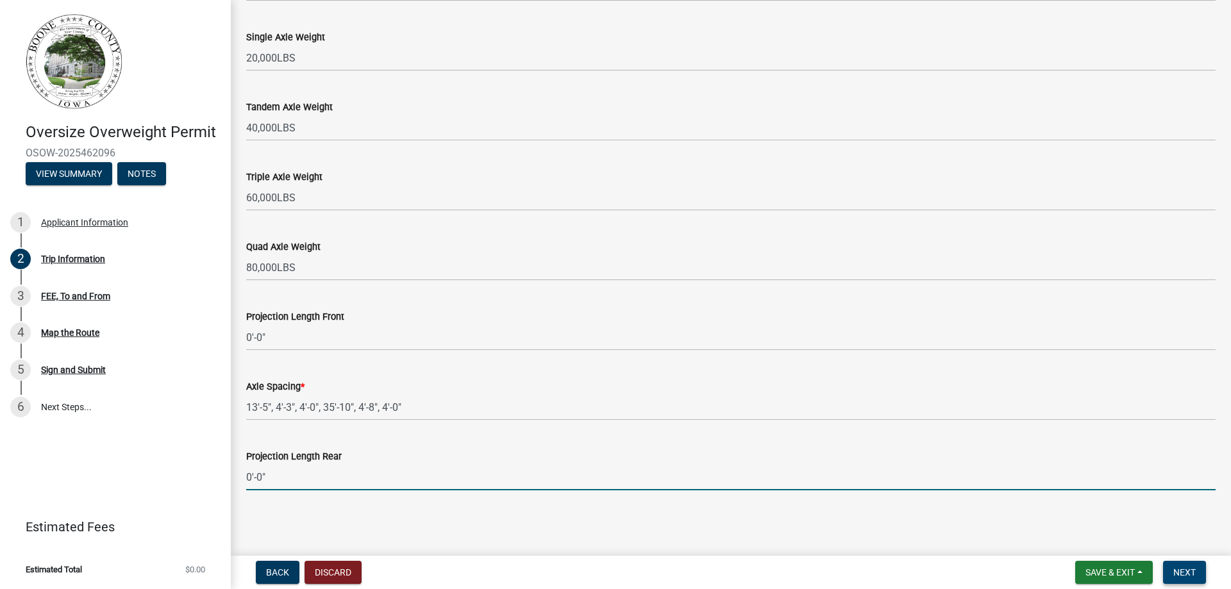
type input "0'-0""
click at [1185, 569] on span "Next" at bounding box center [1184, 573] width 22 height 10
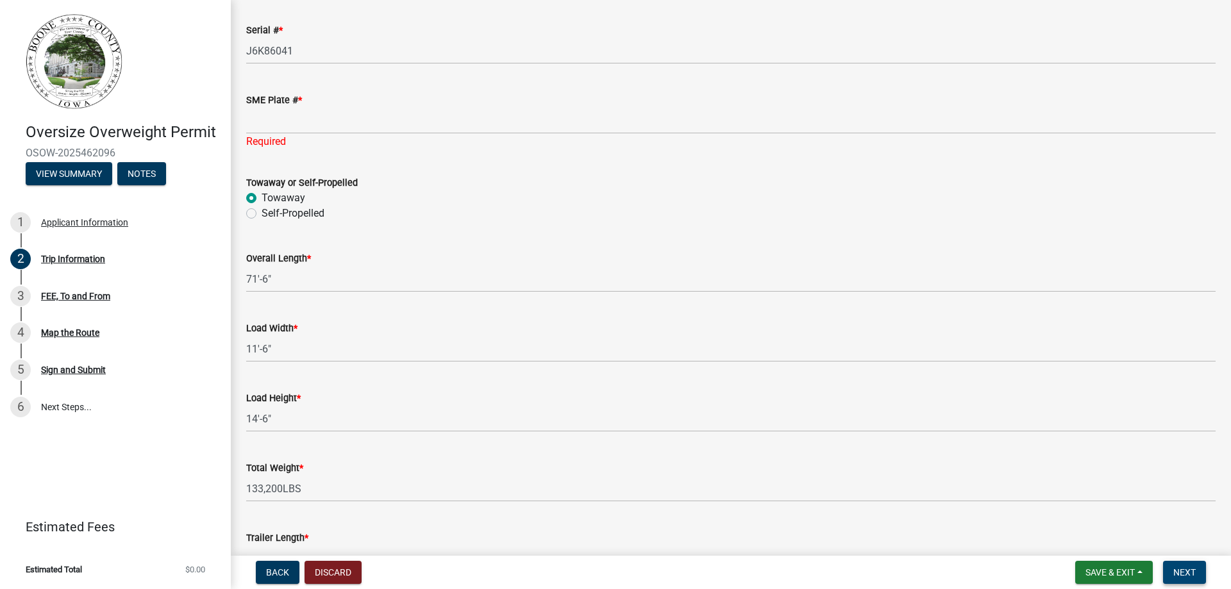
scroll to position [486, 0]
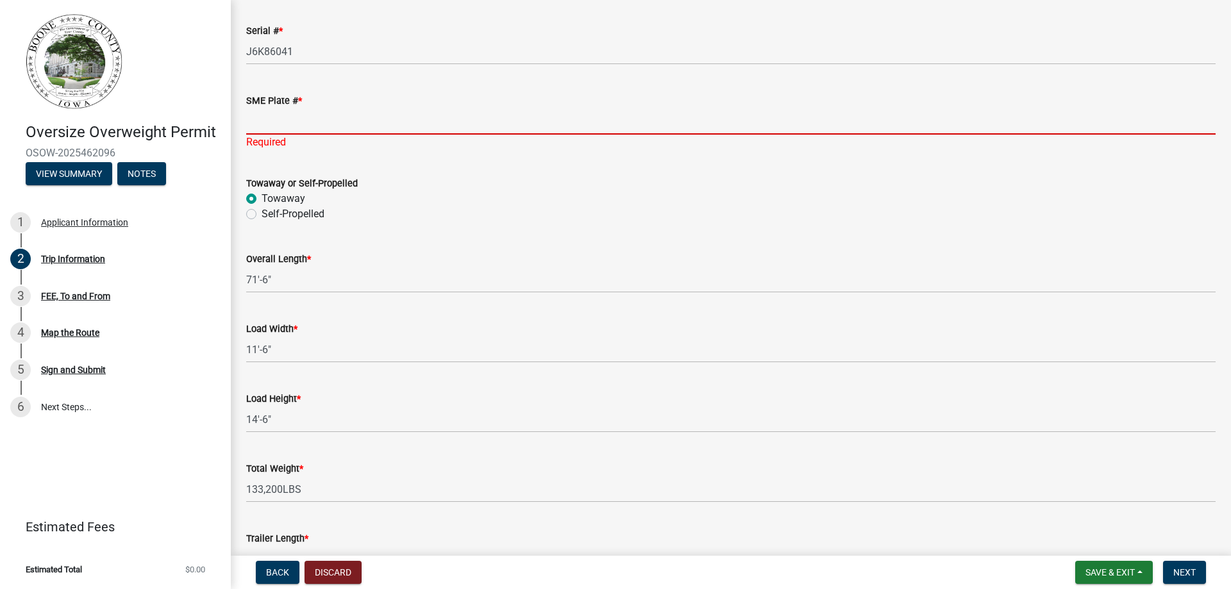
click at [267, 122] on input "SME Plate # *" at bounding box center [731, 121] width 970 height 26
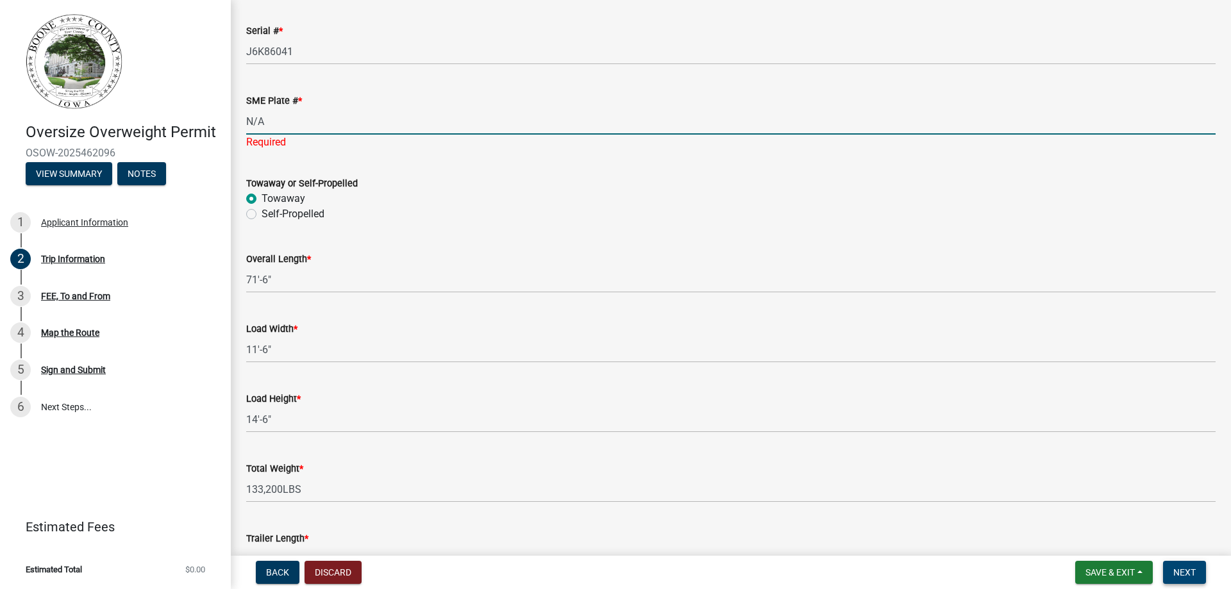
type input "N/A"
click at [1177, 568] on span "Next" at bounding box center [1184, 573] width 22 height 10
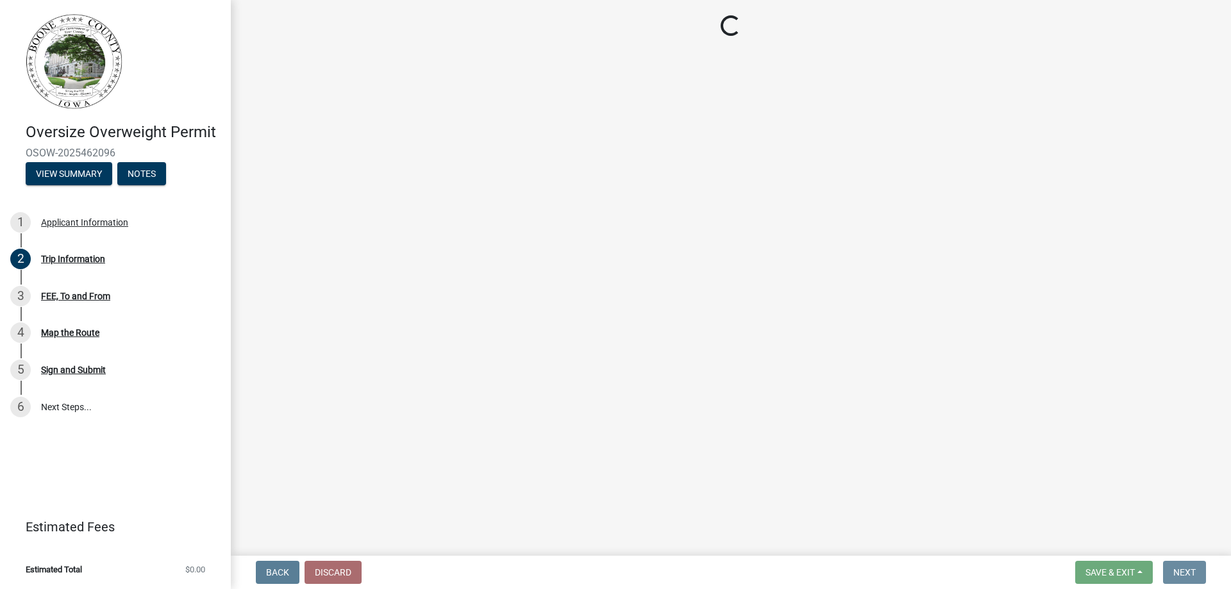
scroll to position [0, 0]
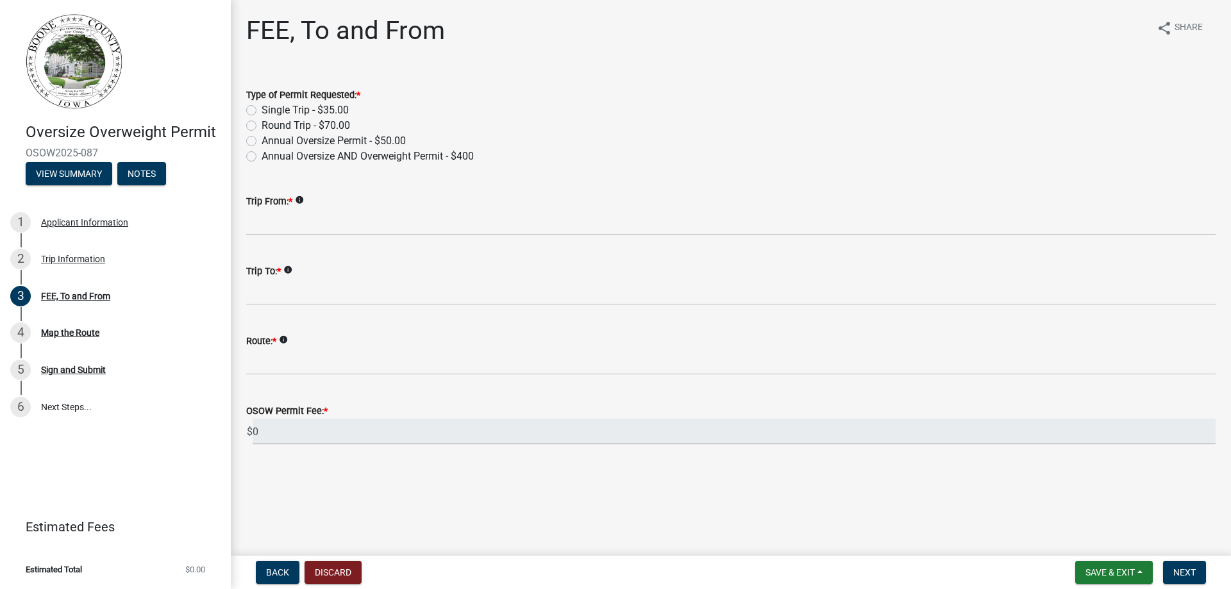
click at [262, 160] on label "Annual Oversize AND Overweight Permit - $400" at bounding box center [368, 156] width 212 height 15
click at [262, 157] on input "Annual Oversize AND Overweight Permit - $400" at bounding box center [266, 153] width 8 height 8
radio input "true"
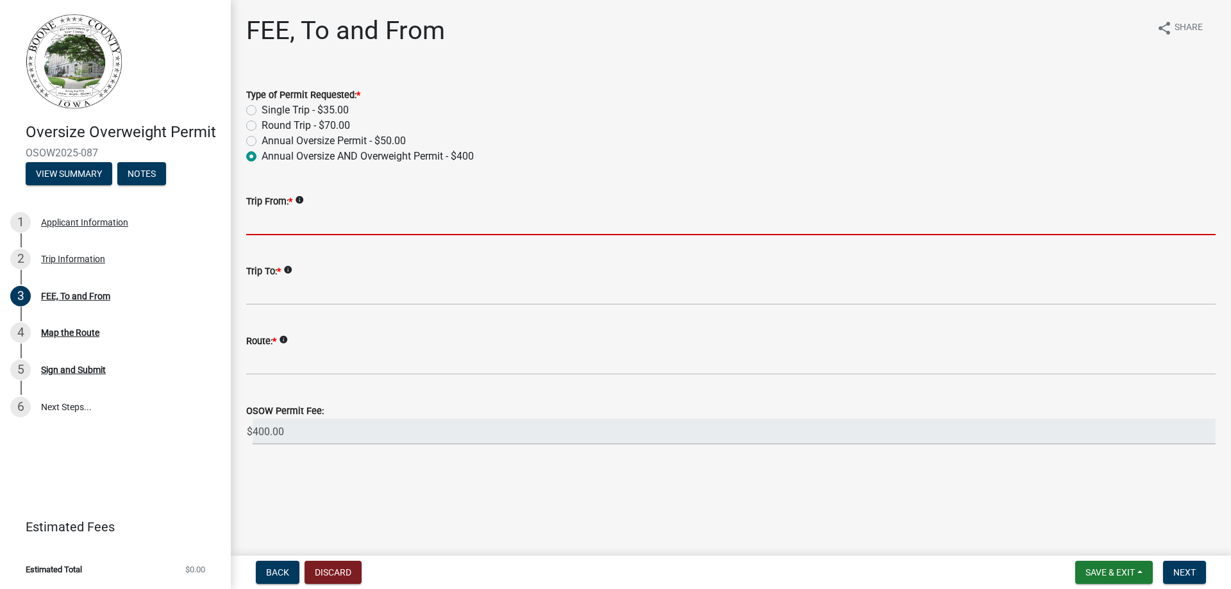
click at [301, 230] on input "Trip From: *" at bounding box center [731, 222] width 970 height 26
click at [299, 199] on icon "info" at bounding box center [299, 200] width 9 height 9
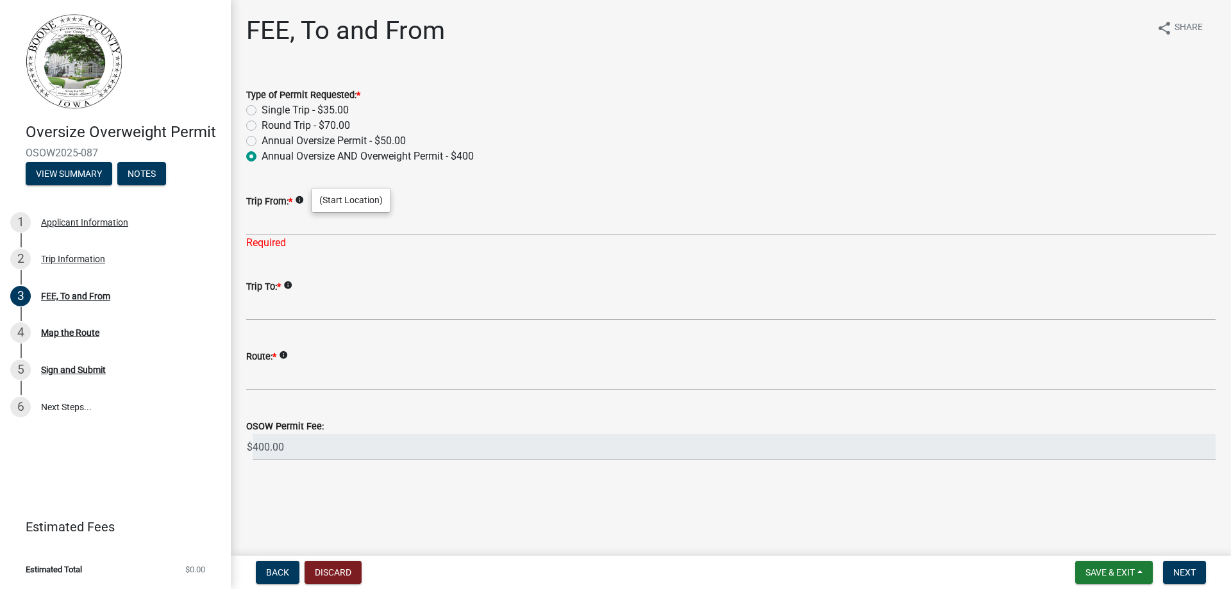
click at [299, 199] on icon "info" at bounding box center [299, 200] width 9 height 9
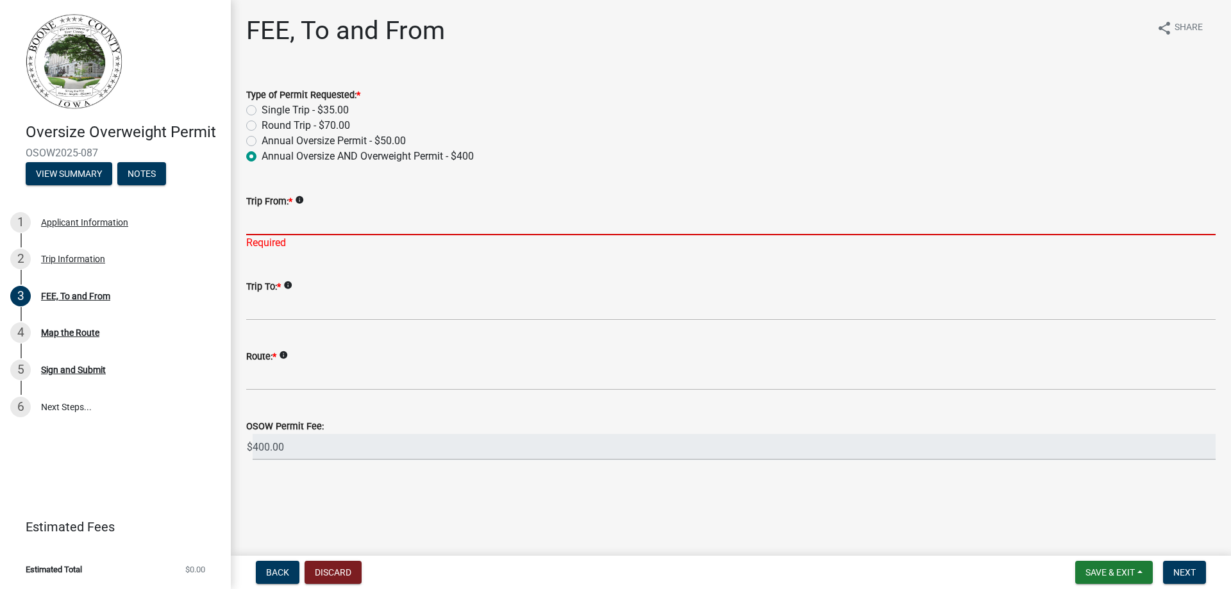
click at [259, 226] on input "Trip From: *" at bounding box center [731, 222] width 970 height 26
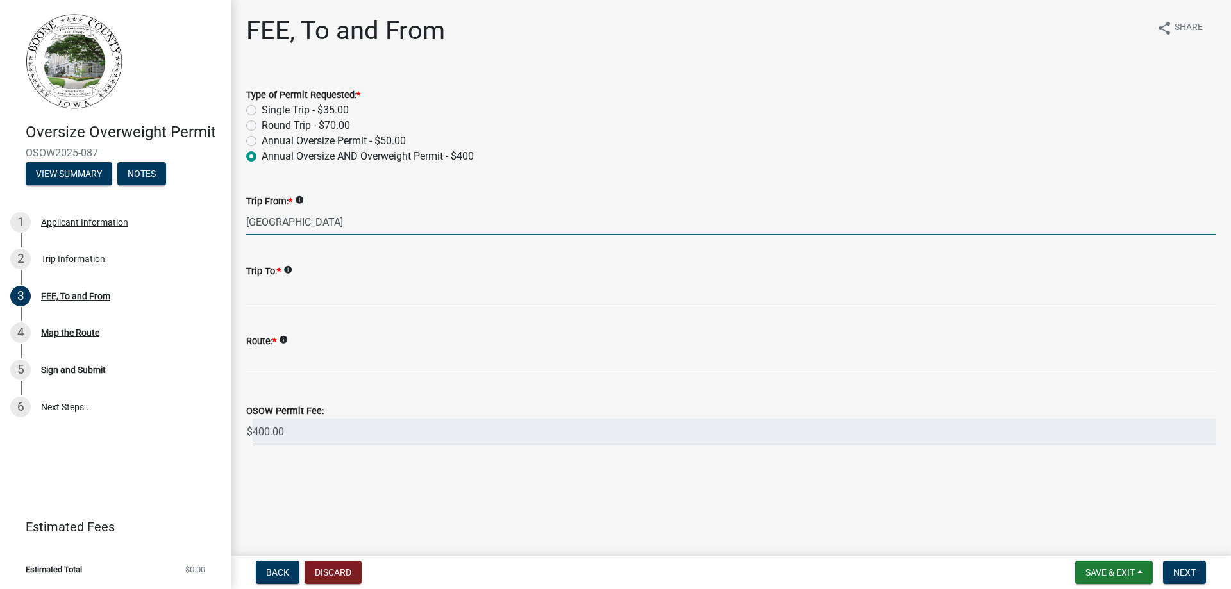
type input "[GEOGRAPHIC_DATA]"
click at [262, 126] on label "Round Trip - $70.00" at bounding box center [306, 125] width 88 height 15
click at [262, 126] on input "Round Trip - $70.00" at bounding box center [266, 122] width 8 height 8
radio input "true"
drag, startPoint x: 546, startPoint y: 221, endPoint x: 239, endPoint y: 217, distance: 307.8
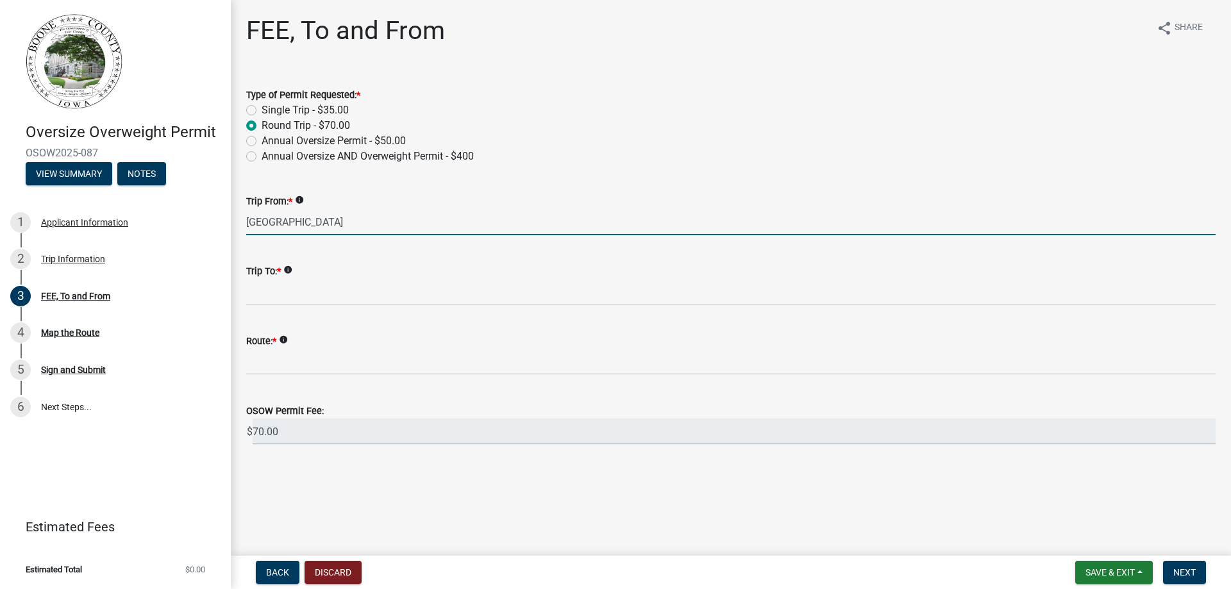
click at [239, 217] on div "Trip From: * info [GEOGRAPHIC_DATA]" at bounding box center [731, 206] width 989 height 60
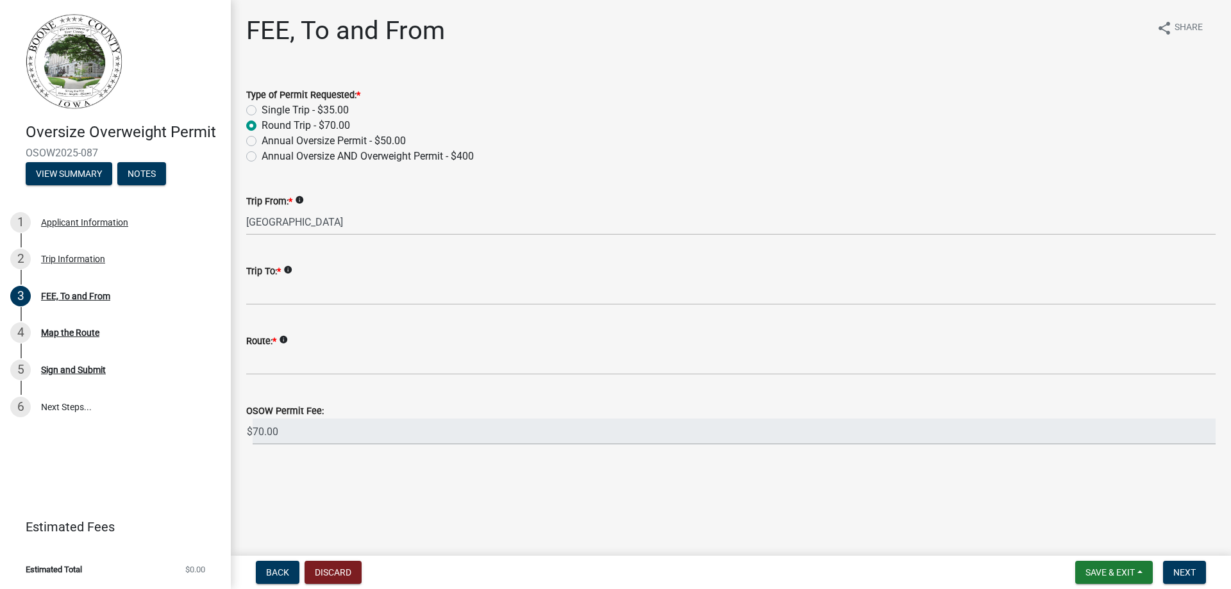
click at [245, 283] on div "Trip To: * info" at bounding box center [731, 276] width 989 height 60
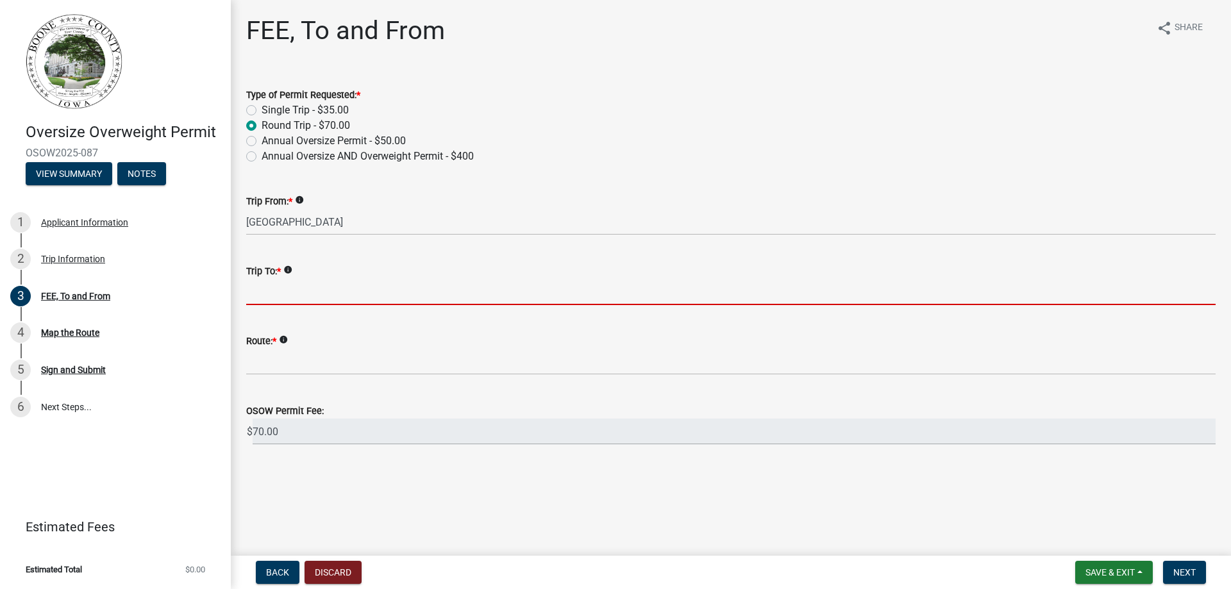
click at [257, 290] on input "Trip To: *" at bounding box center [731, 292] width 970 height 26
paste input "[GEOGRAPHIC_DATA]"
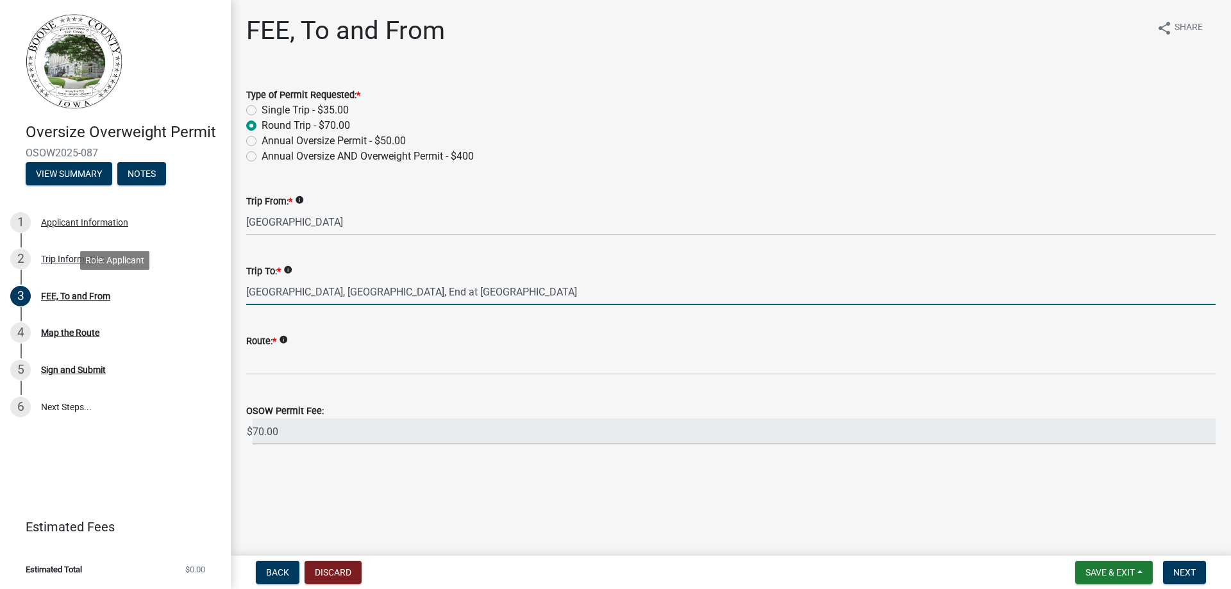
drag, startPoint x: 699, startPoint y: 293, endPoint x: 311, endPoint y: 294, distance: 388.0
click at [216, 298] on div "Oversize Overweight Permit OSOW2025-087 View Summary Notes 1 Applicant Informat…" at bounding box center [615, 294] width 1231 height 589
type input "[GEOGRAPHIC_DATA], [GEOGRAPHIC_DATA], End at [GEOGRAPHIC_DATA]"
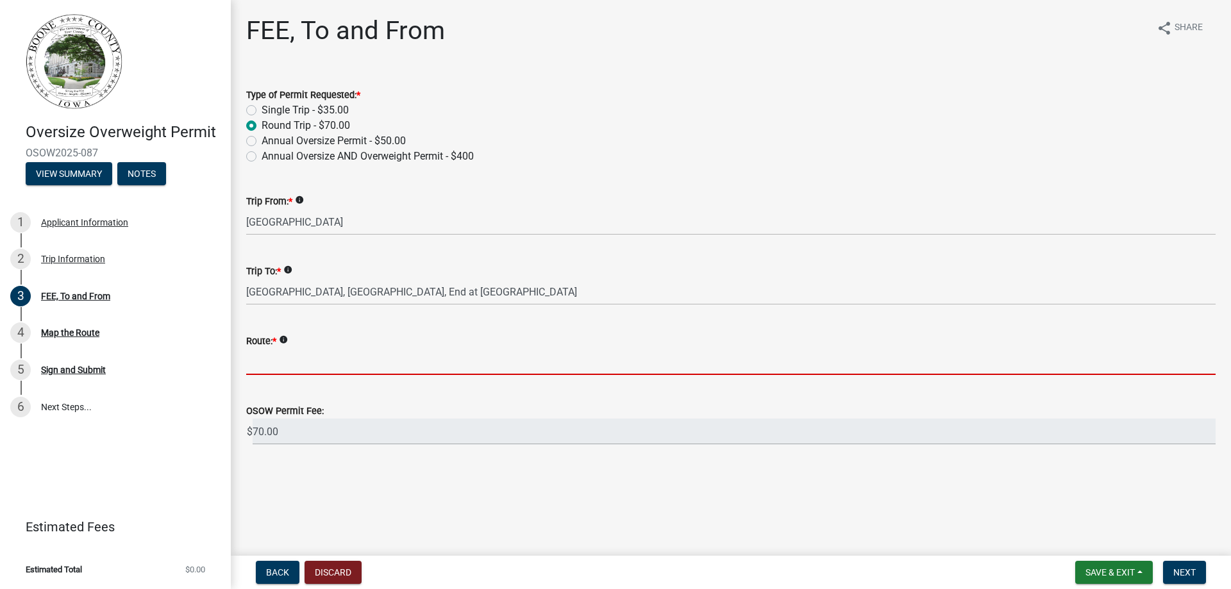
click at [256, 363] on input "Route: *" at bounding box center [731, 362] width 970 height 26
paste input "[GEOGRAPHIC_DATA], [GEOGRAPHIC_DATA], End at [GEOGRAPHIC_DATA]"
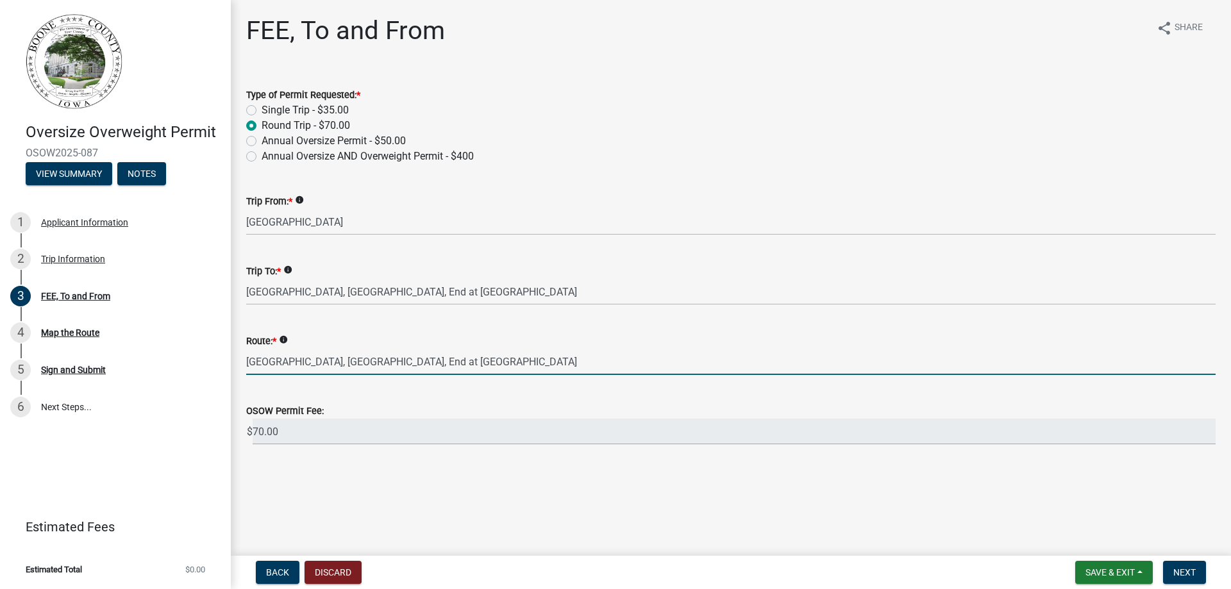
type input "[GEOGRAPHIC_DATA], [GEOGRAPHIC_DATA], End at [GEOGRAPHIC_DATA]"
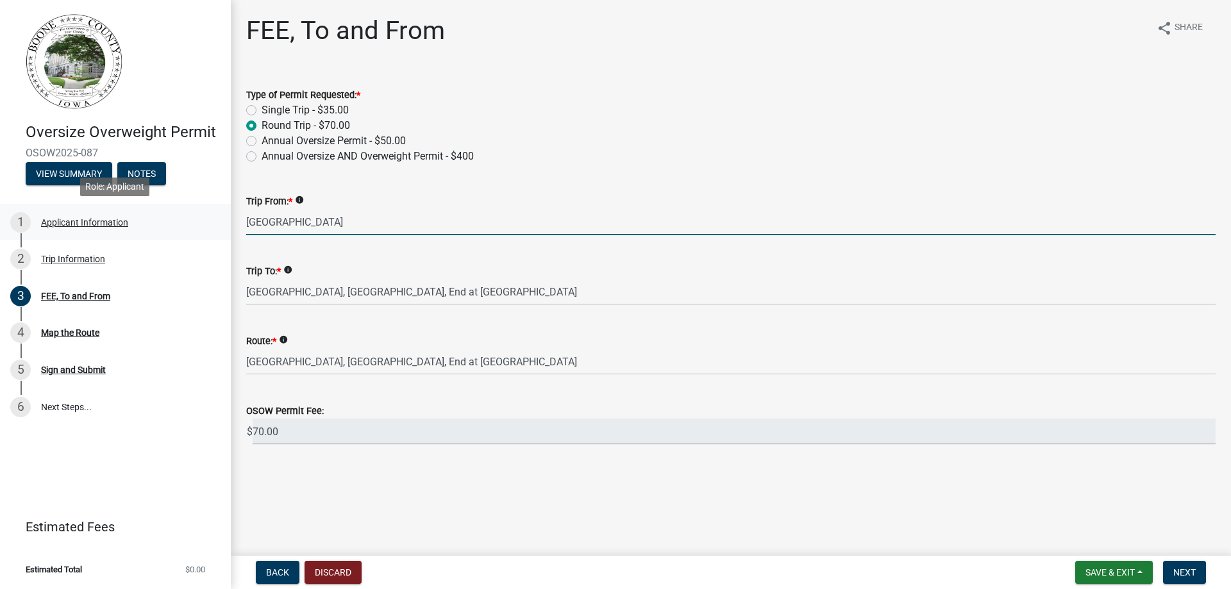
drag, startPoint x: 535, startPoint y: 221, endPoint x: 224, endPoint y: 220, distance: 310.4
click at [224, 220] on div "Oversize Overweight Permit OSOW2025-087 View Summary Notes 1 Applicant Informat…" at bounding box center [615, 294] width 1231 height 589
type input "Ames [US_STATE]"
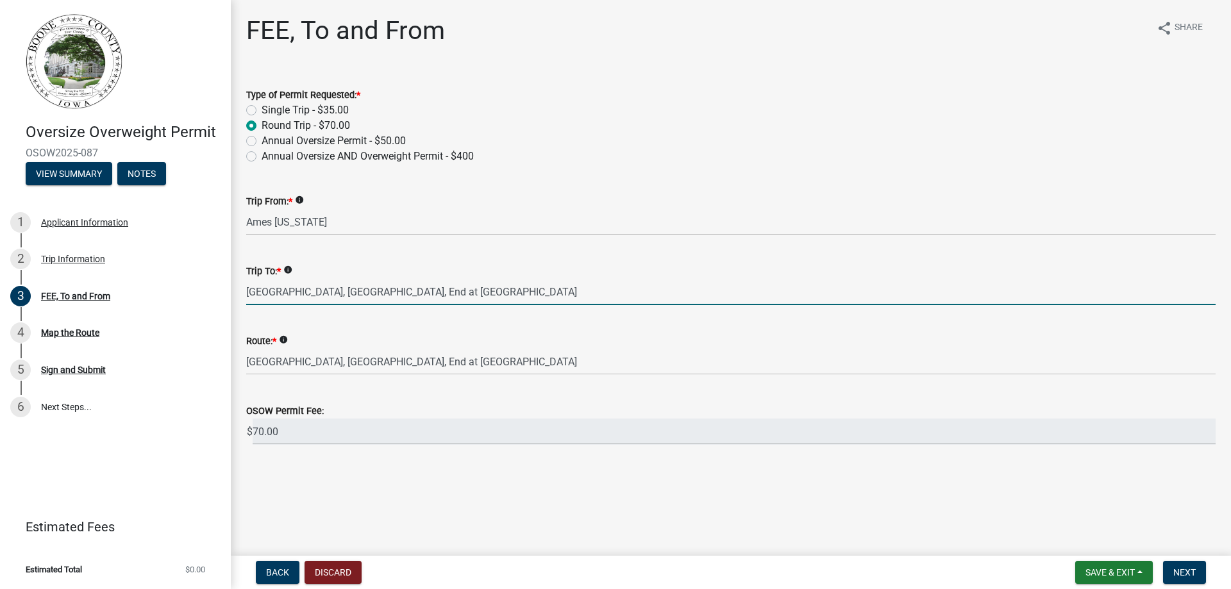
click at [698, 290] on input "[GEOGRAPHIC_DATA], [GEOGRAPHIC_DATA], End at [GEOGRAPHIC_DATA]" at bounding box center [731, 292] width 970 height 26
drag, startPoint x: 698, startPoint y: 290, endPoint x: 146, endPoint y: 308, distance: 552.4
click at [146, 308] on div "Oversize Overweight Permit OSOW2025-087 View Summary Notes 1 Applicant Informat…" at bounding box center [615, 294] width 1231 height 589
type input "AG Certain"
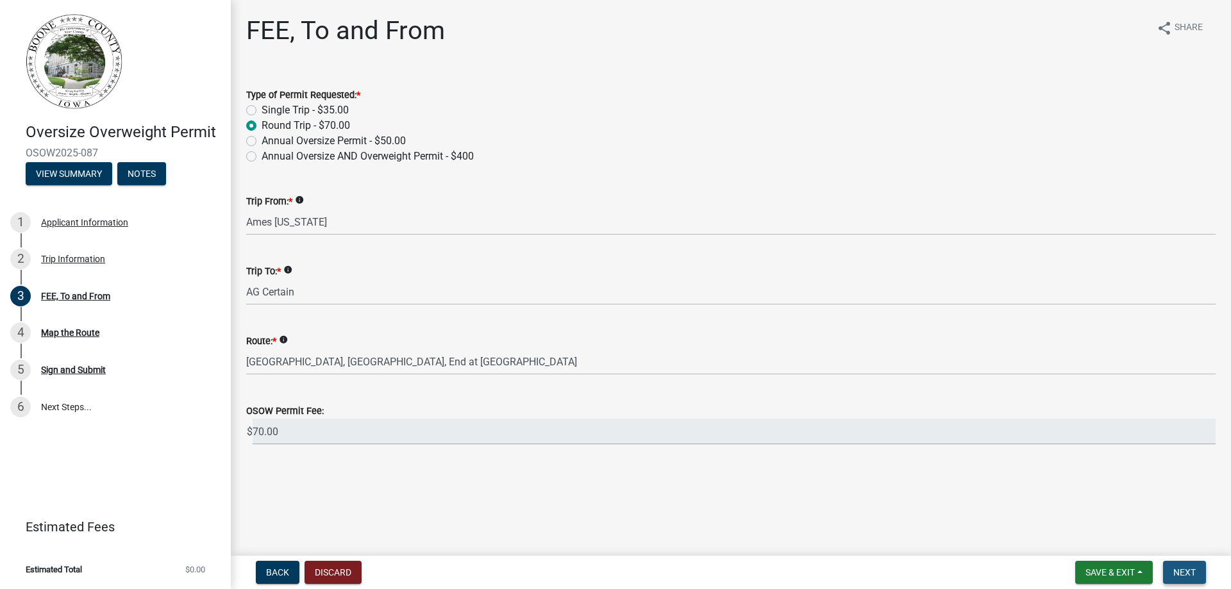
click at [1186, 574] on span "Next" at bounding box center [1184, 573] width 22 height 10
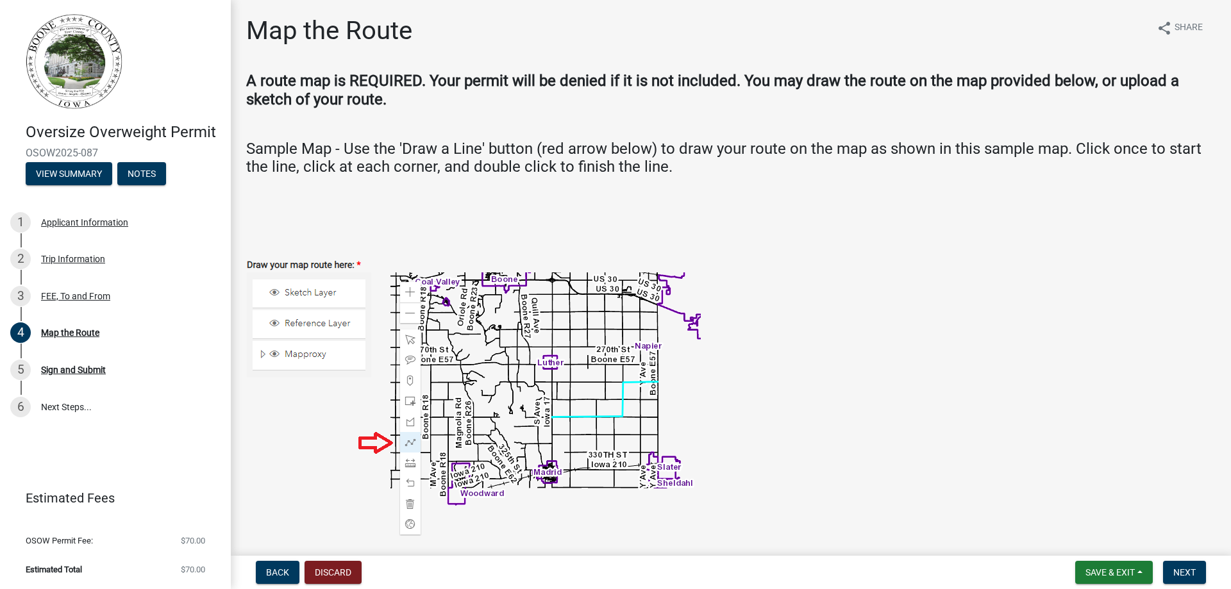
click at [408, 442] on img at bounding box center [473, 385] width 455 height 302
